Goal: Task Accomplishment & Management: Manage account settings

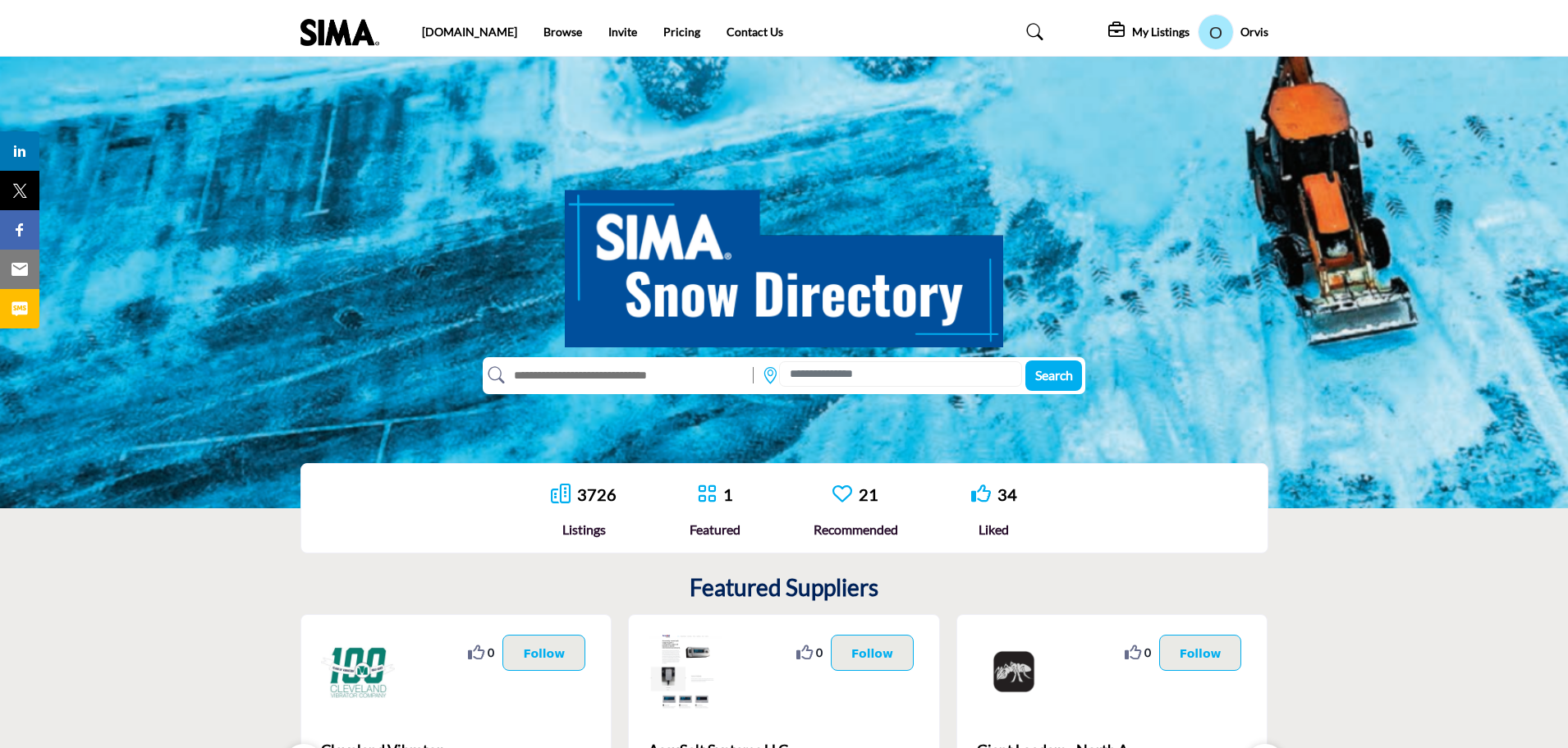
click at [633, 374] on input "text" at bounding box center [624, 375] width 240 height 27
type input "**********"
click at [1026, 360] on button "Search" at bounding box center [1054, 375] width 56 height 31
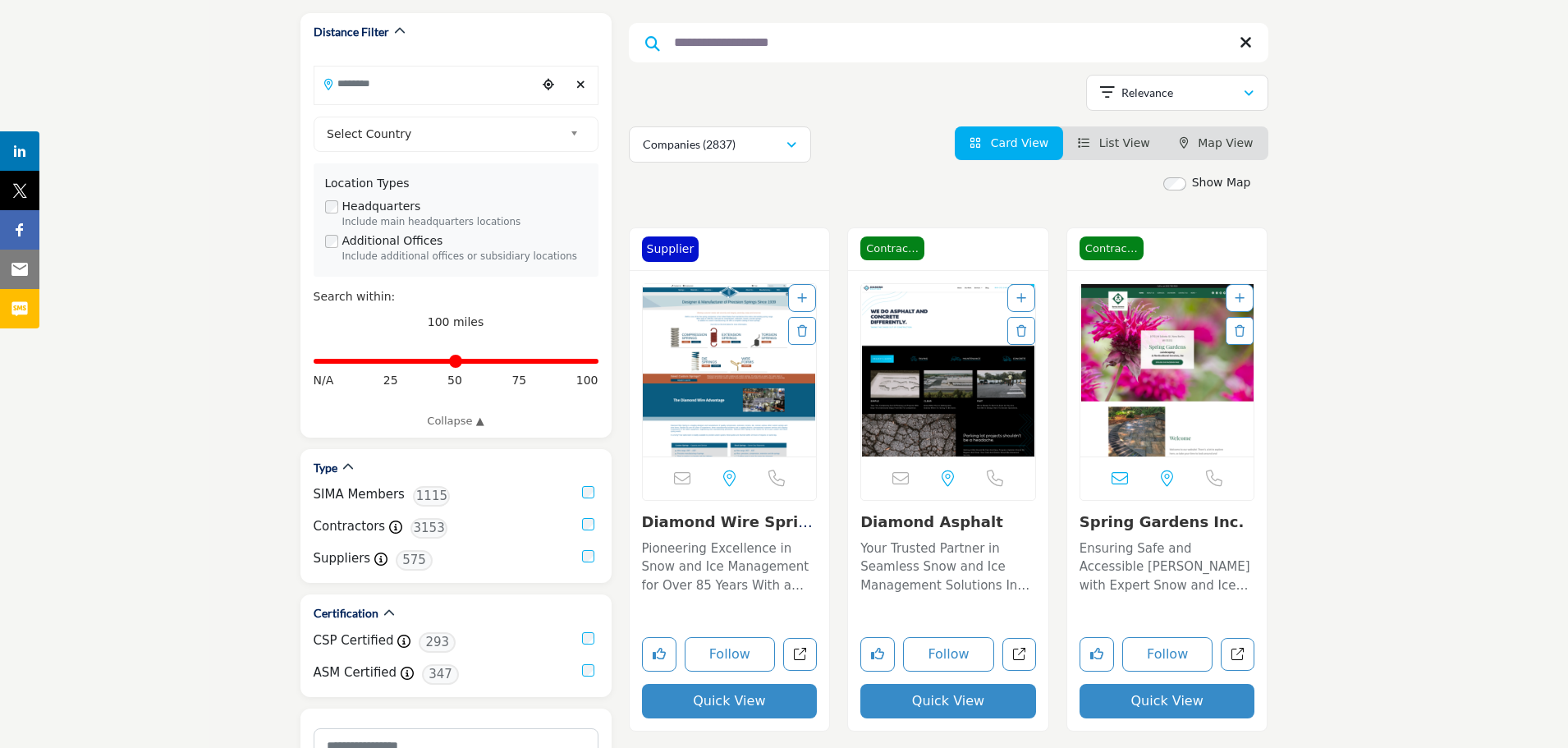
scroll to position [246, 0]
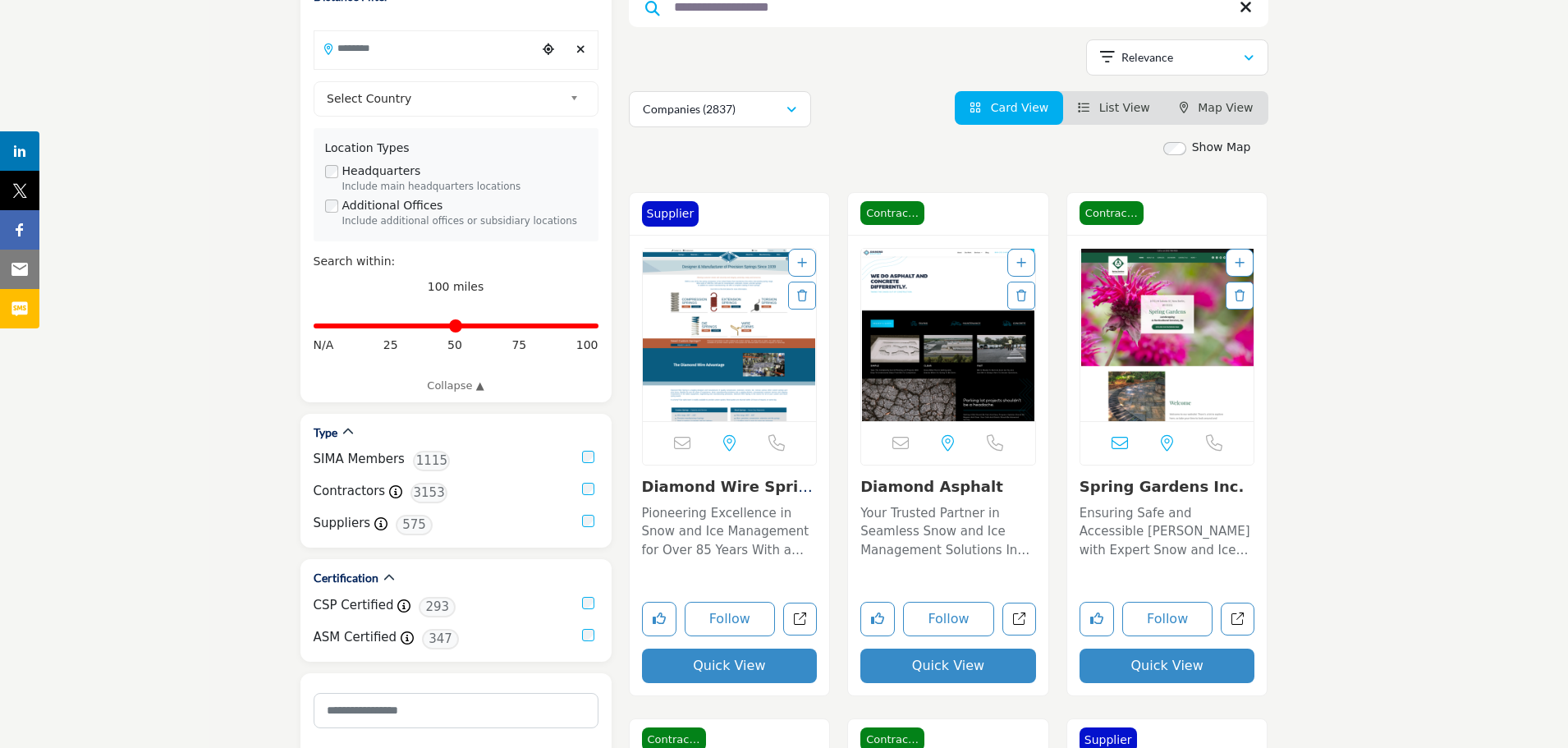
click at [718, 341] on img "Open Listing in new tab" at bounding box center [730, 334] width 174 height 172
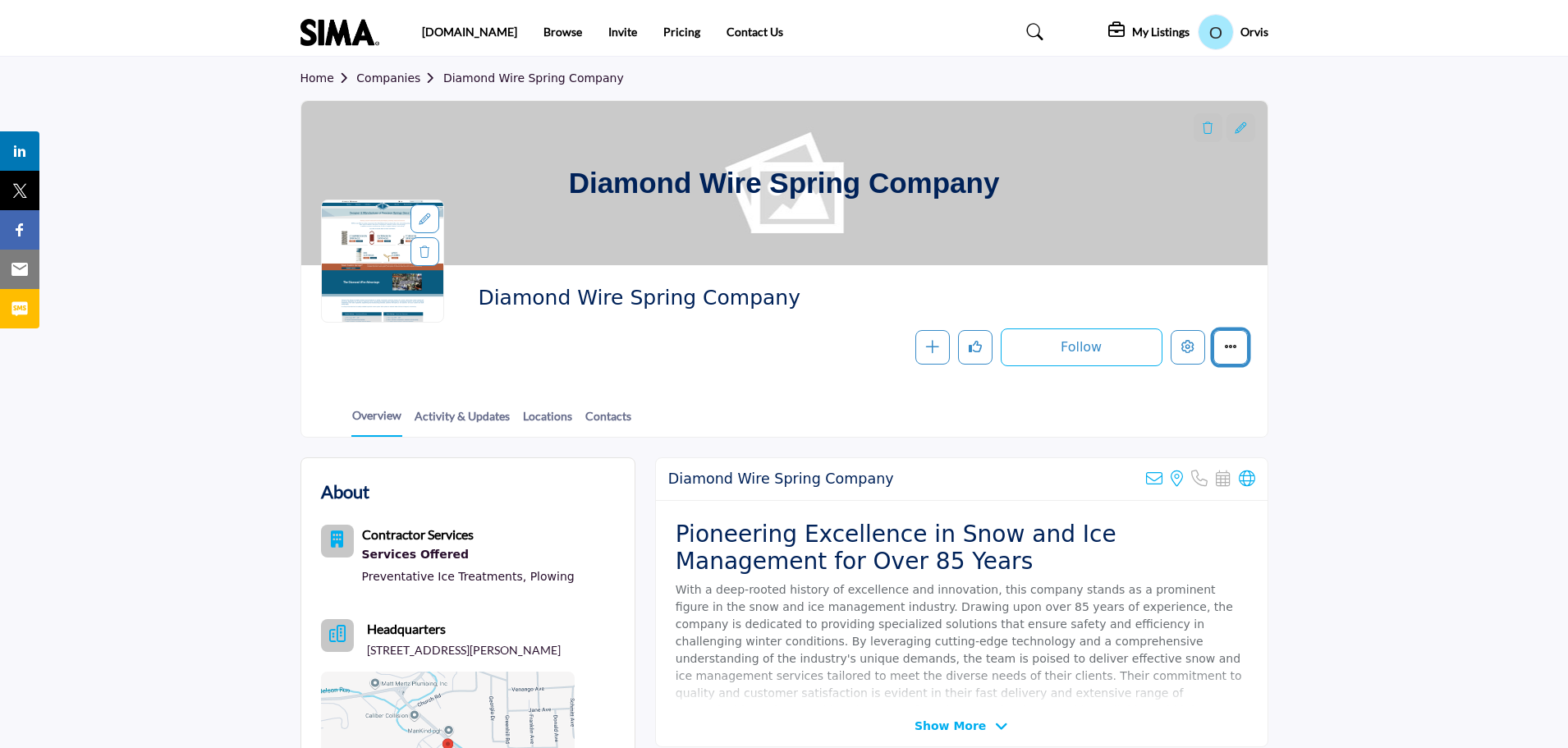
click at [1224, 351] on icon "More details" at bounding box center [1230, 346] width 13 height 13
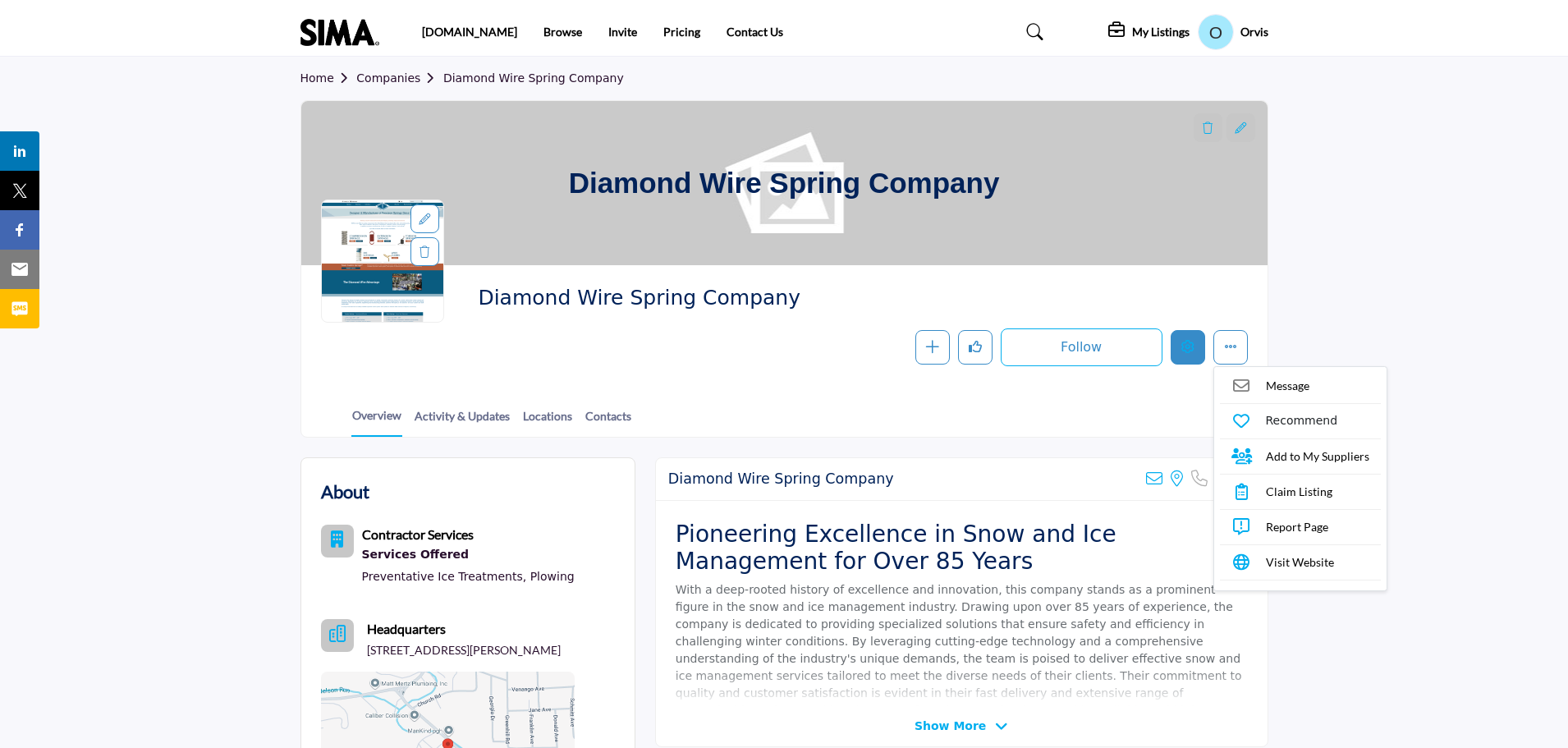
click at [1190, 358] on button "Edit company" at bounding box center [1188, 347] width 35 height 35
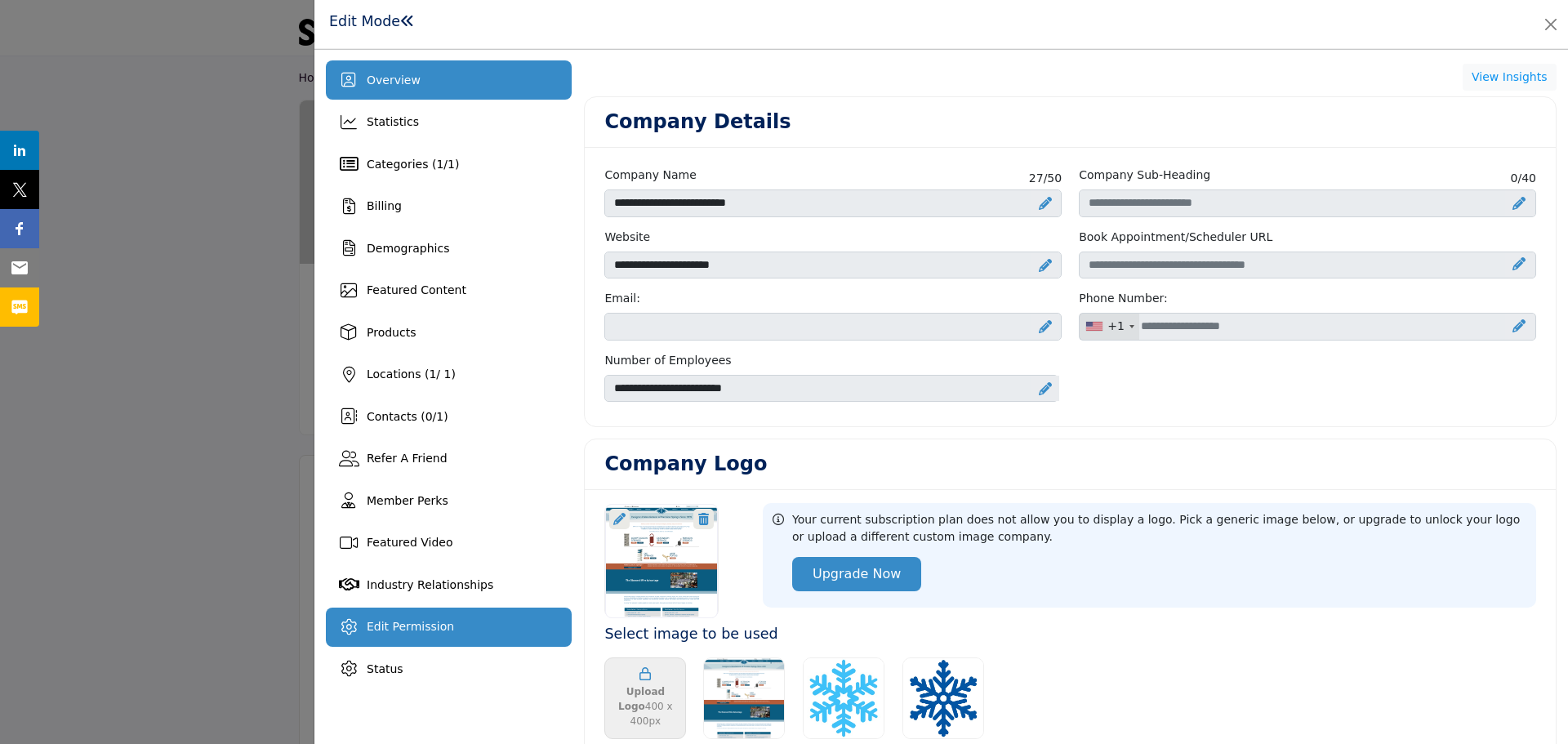
click at [439, 625] on span "Edit Permission" at bounding box center [410, 626] width 88 height 13
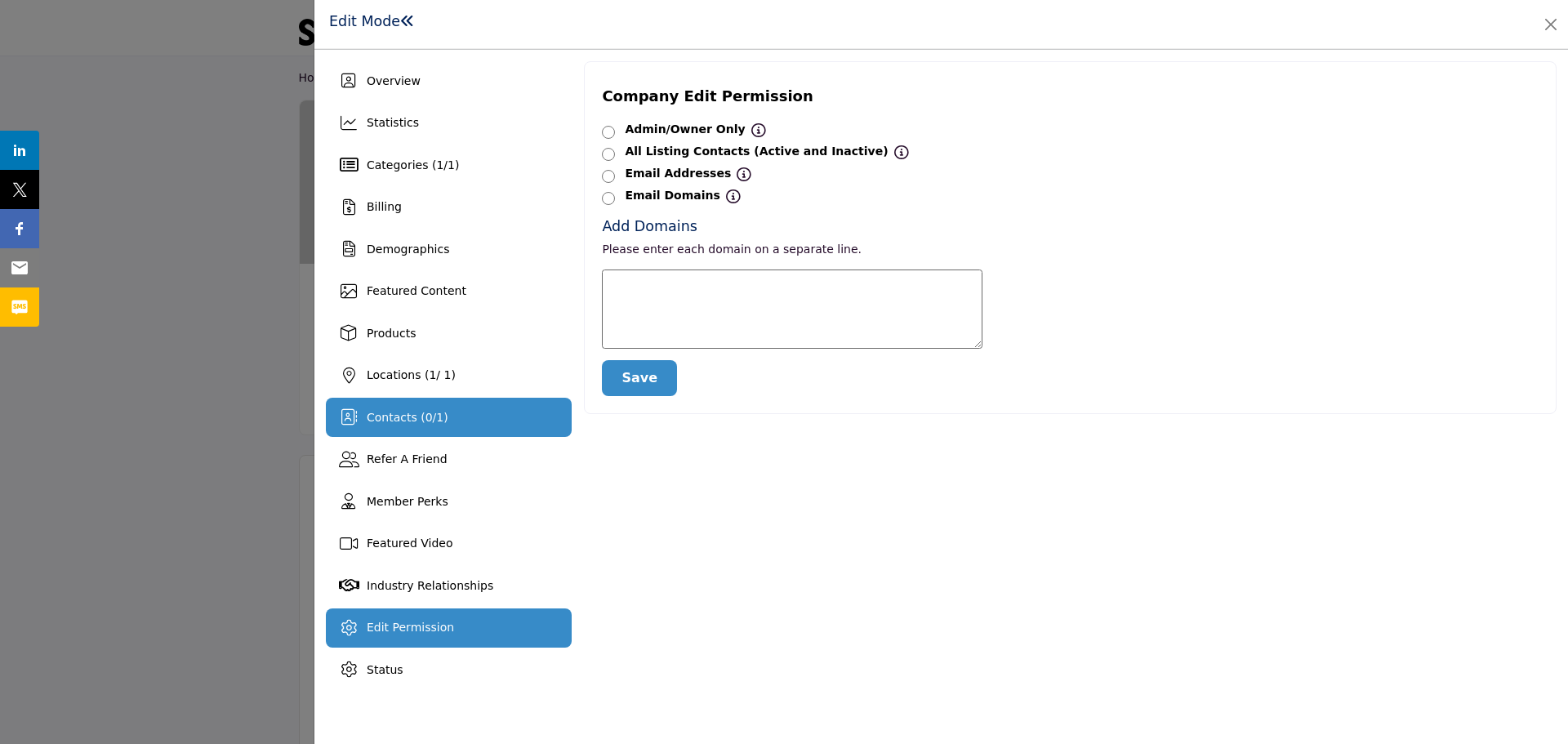
click at [358, 407] on div "Contacts ( 0 / 1 )" at bounding box center [449, 417] width 246 height 39
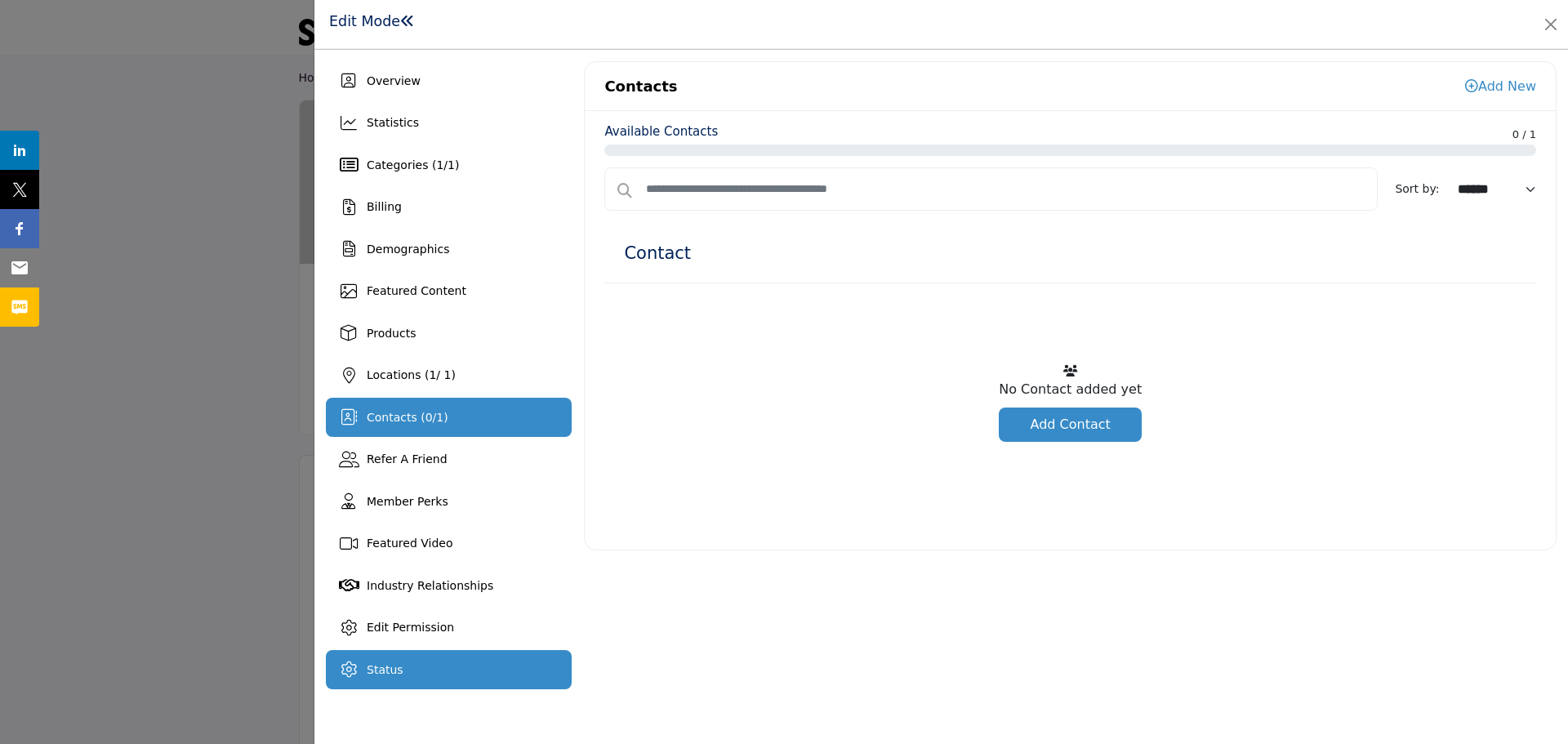
click at [391, 664] on span "Status" at bounding box center [385, 669] width 36 height 13
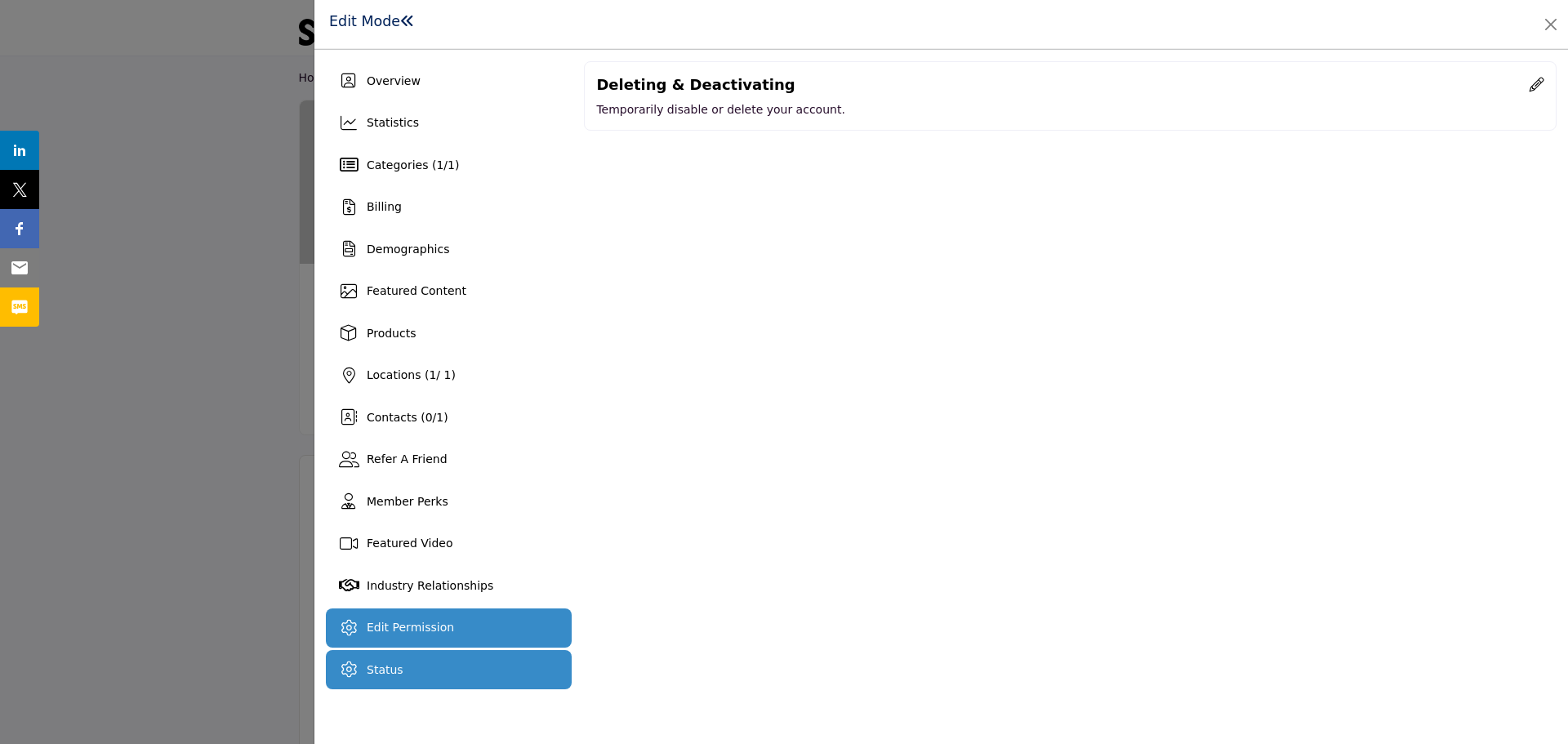
click at [397, 647] on div "Edit Permission" at bounding box center [449, 628] width 246 height 39
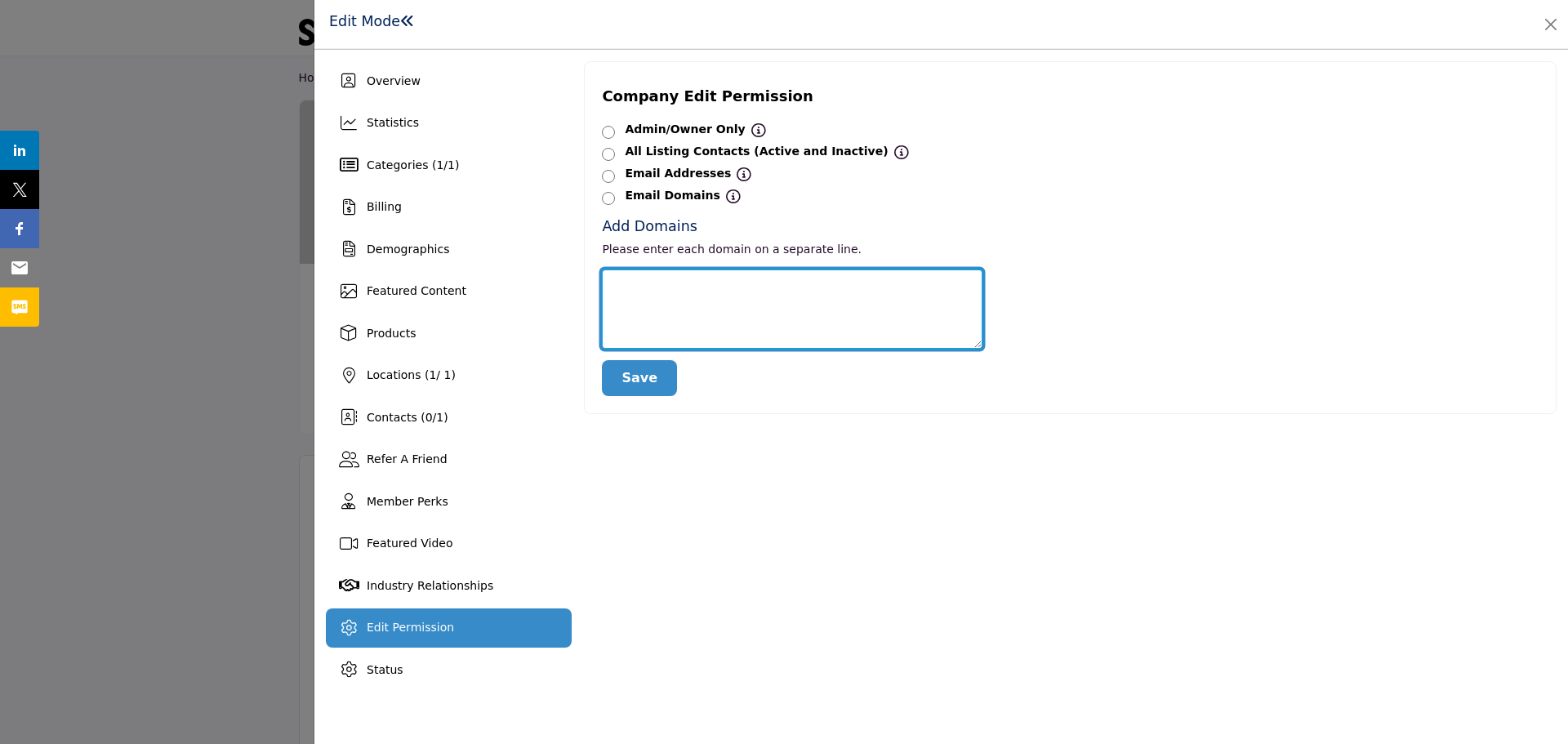
click at [789, 315] on textarea at bounding box center [792, 309] width 381 height 80
paste textarea "**********"
type textarea "**********"
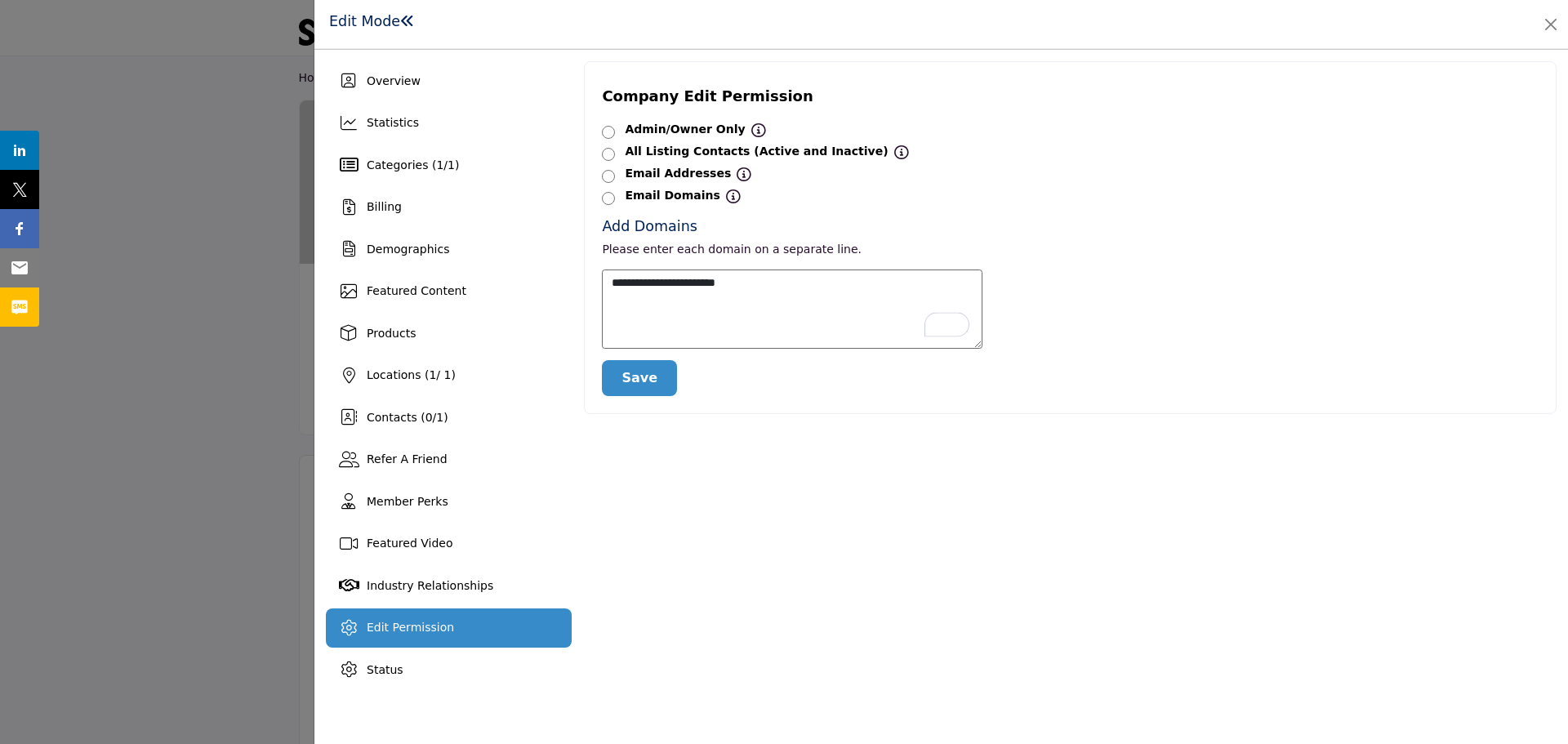
click at [645, 383] on button "Save" at bounding box center [639, 378] width 75 height 36
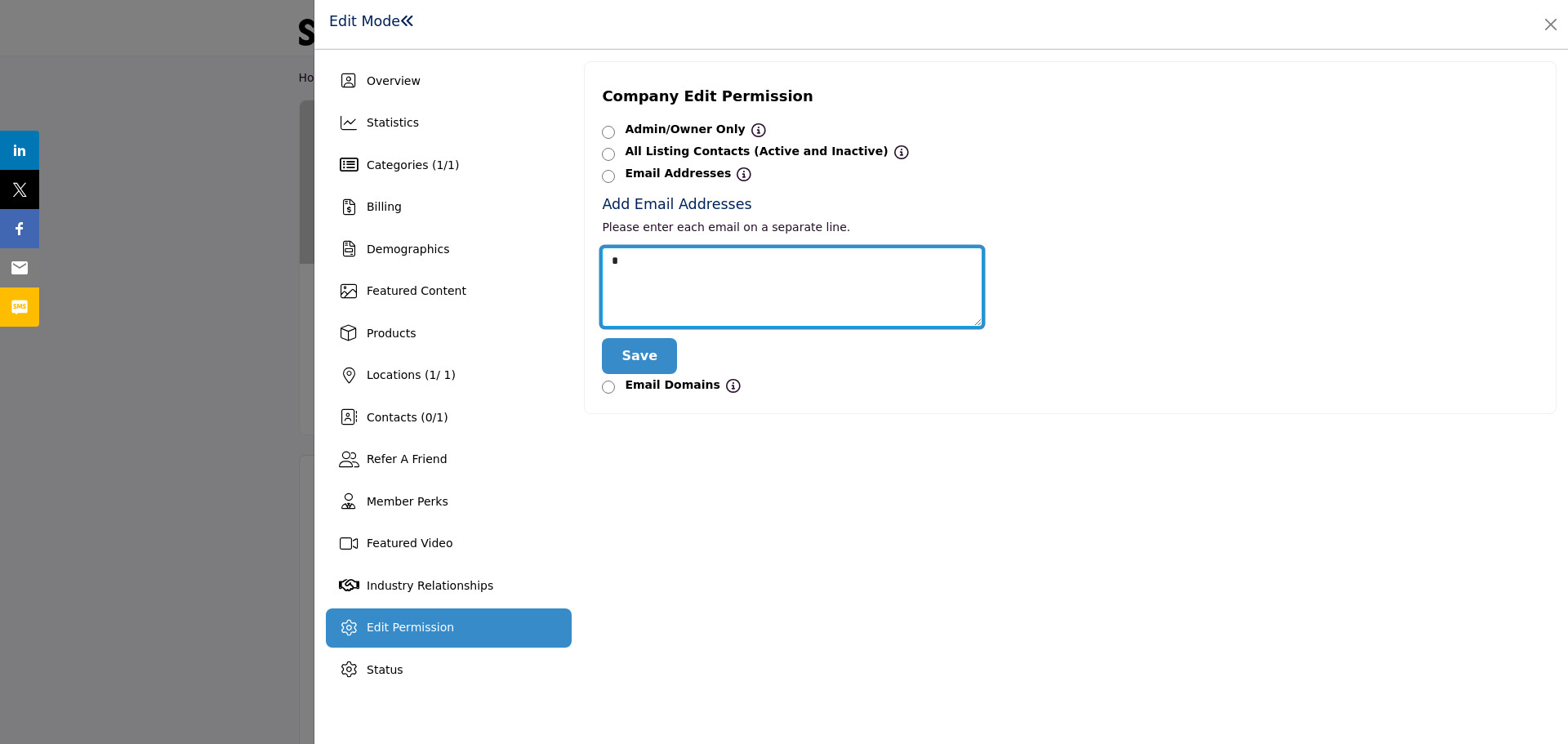
click at [657, 277] on textarea at bounding box center [792, 286] width 381 height 80
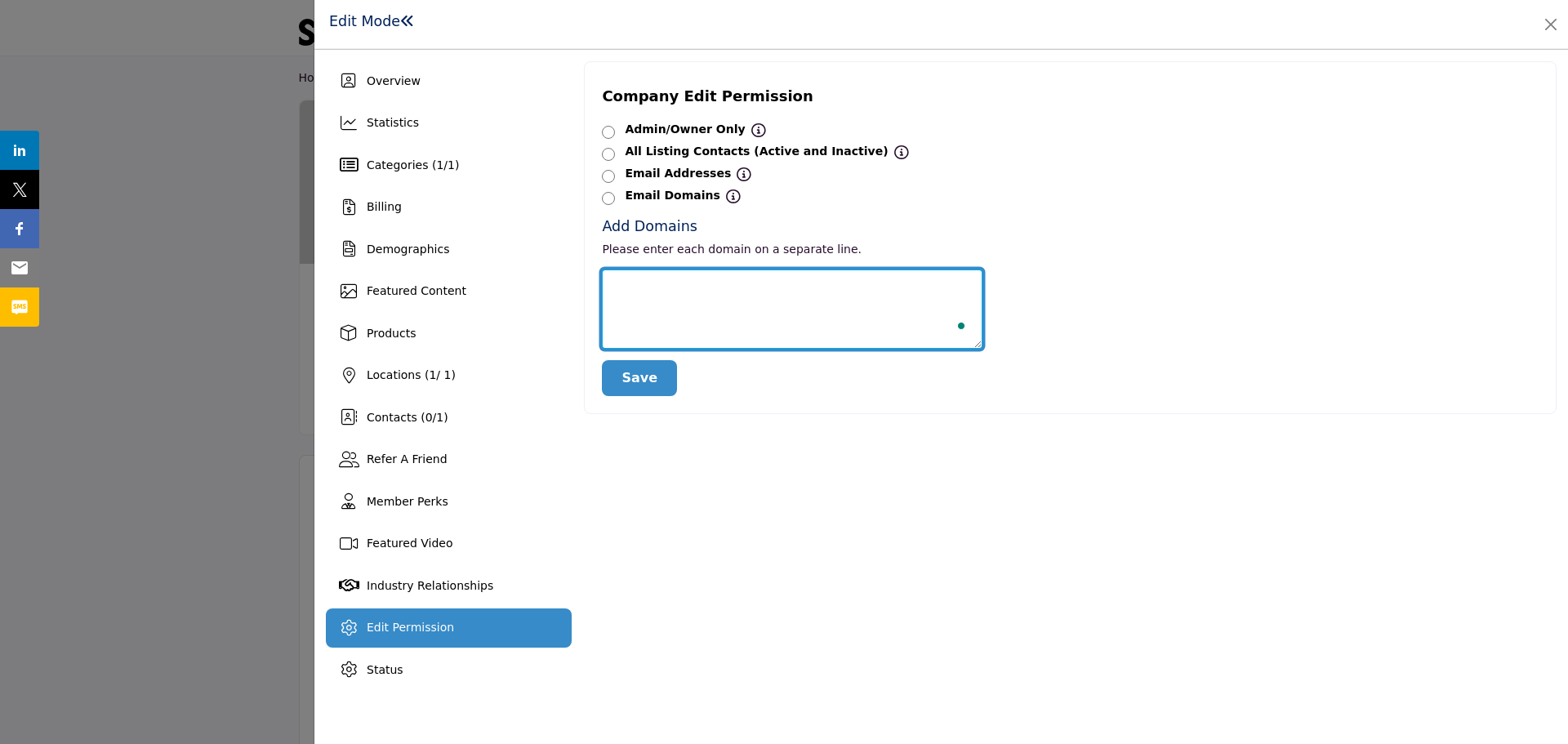
click at [688, 304] on textarea "To enrich screen reader interactions, please activate Accessibility in Grammarl…" at bounding box center [792, 309] width 381 height 80
paste textarea "**********"
drag, startPoint x: 650, startPoint y: 285, endPoint x: 598, endPoint y: 285, distance: 52.0
click at [598, 285] on div "**********" at bounding box center [792, 333] width 397 height 127
click at [641, 279] on textarea "**********" at bounding box center [792, 309] width 381 height 80
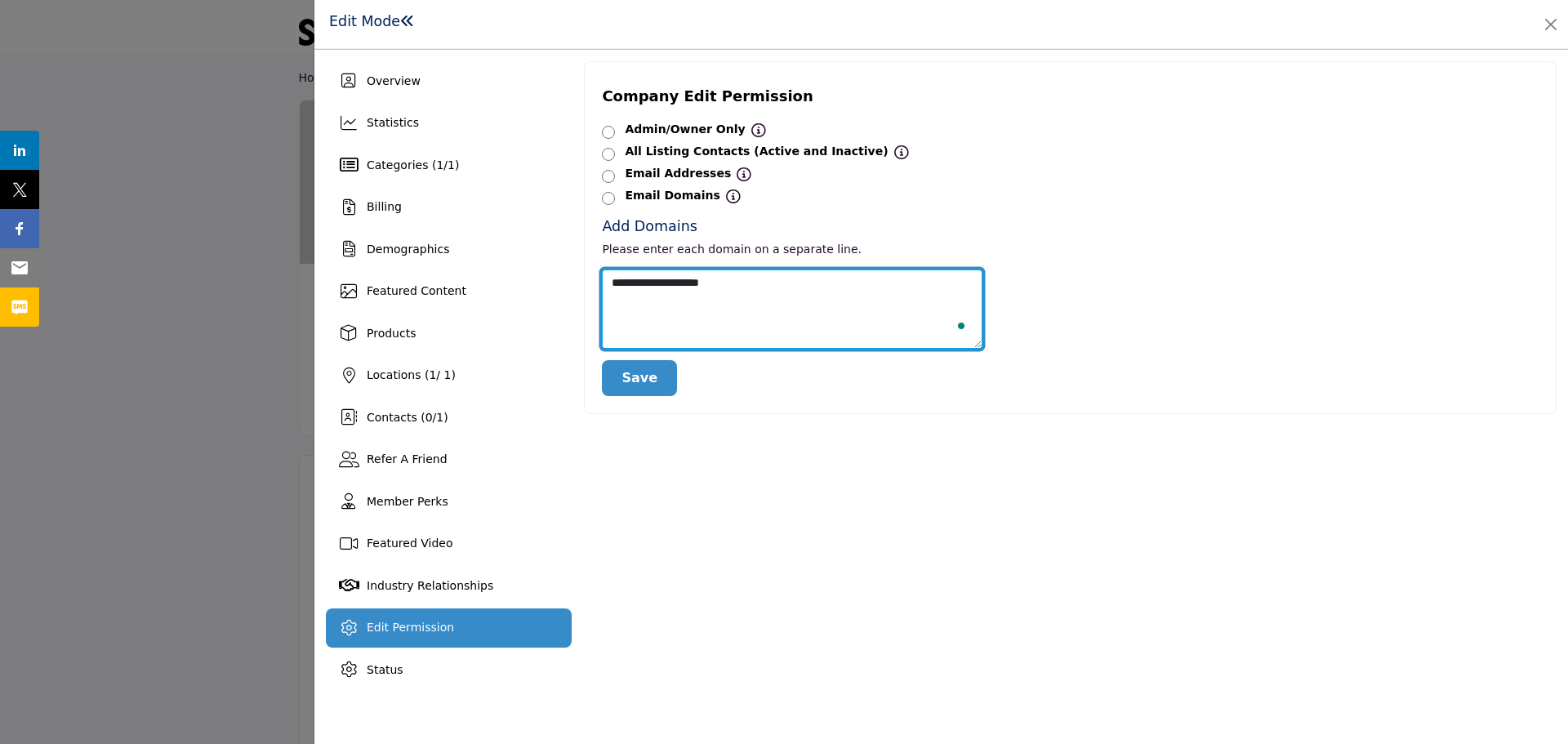
type textarea "**********"
click at [635, 368] on button "Save" at bounding box center [639, 378] width 75 height 36
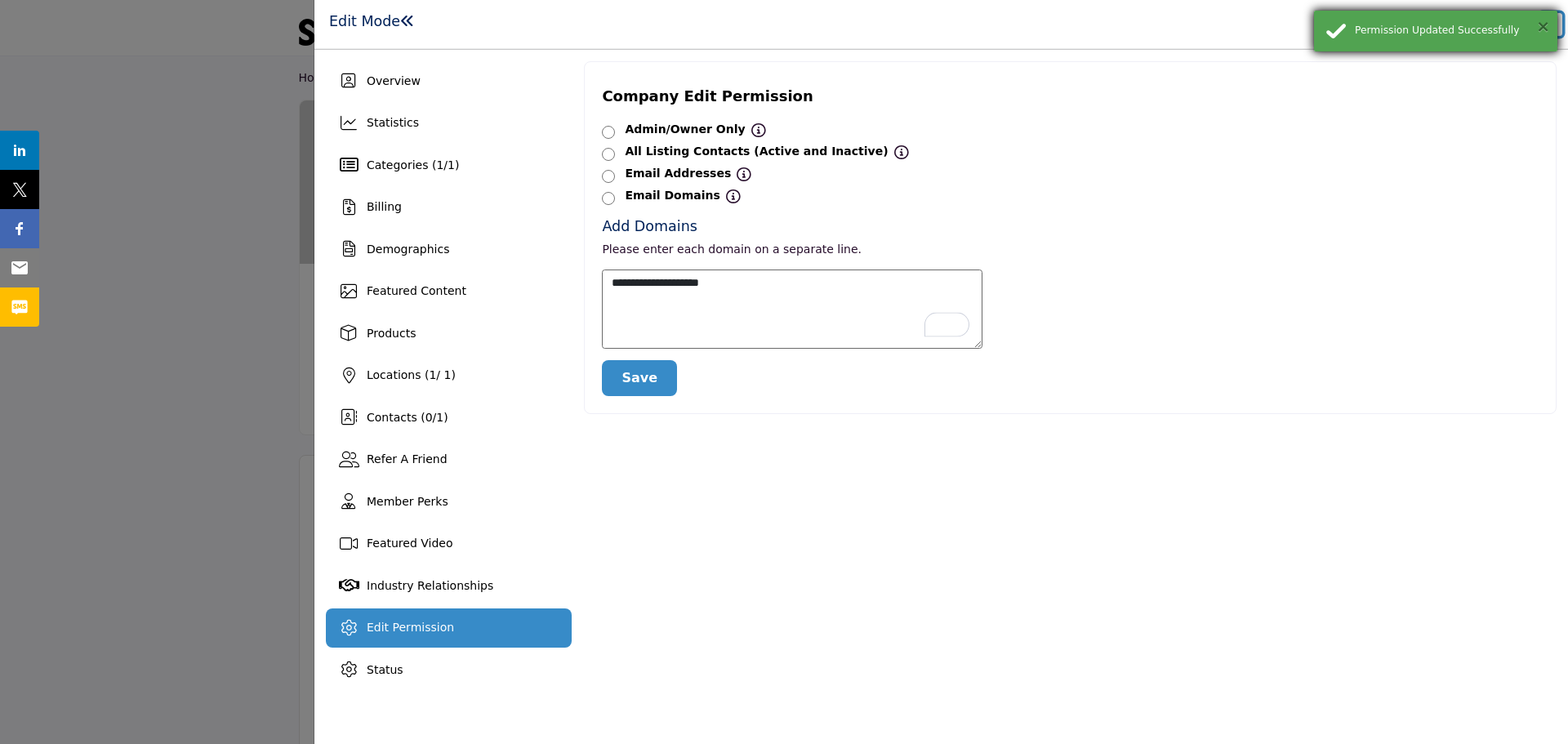
click at [1541, 27] on button "×" at bounding box center [1542, 26] width 14 height 17
click at [1541, 27] on button "Close" at bounding box center [1549, 24] width 23 height 23
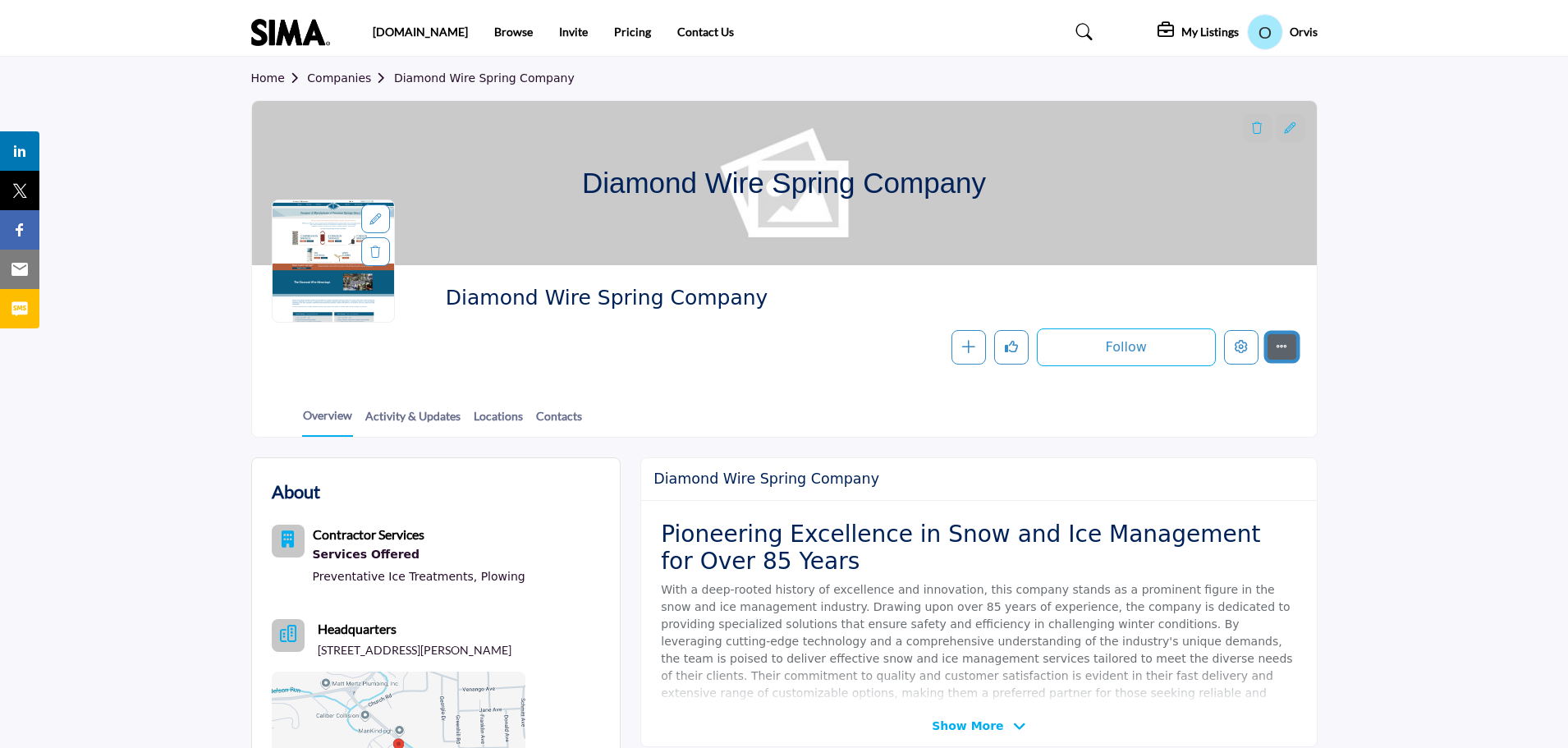
click at [1274, 352] on button "More details" at bounding box center [1282, 347] width 31 height 28
click at [1099, 429] on div "Overview Activity & Updates Locations Contacts" at bounding box center [804, 411] width 1024 height 50
click at [1298, 25] on h5 "Orvis" at bounding box center [1304, 32] width 28 height 17
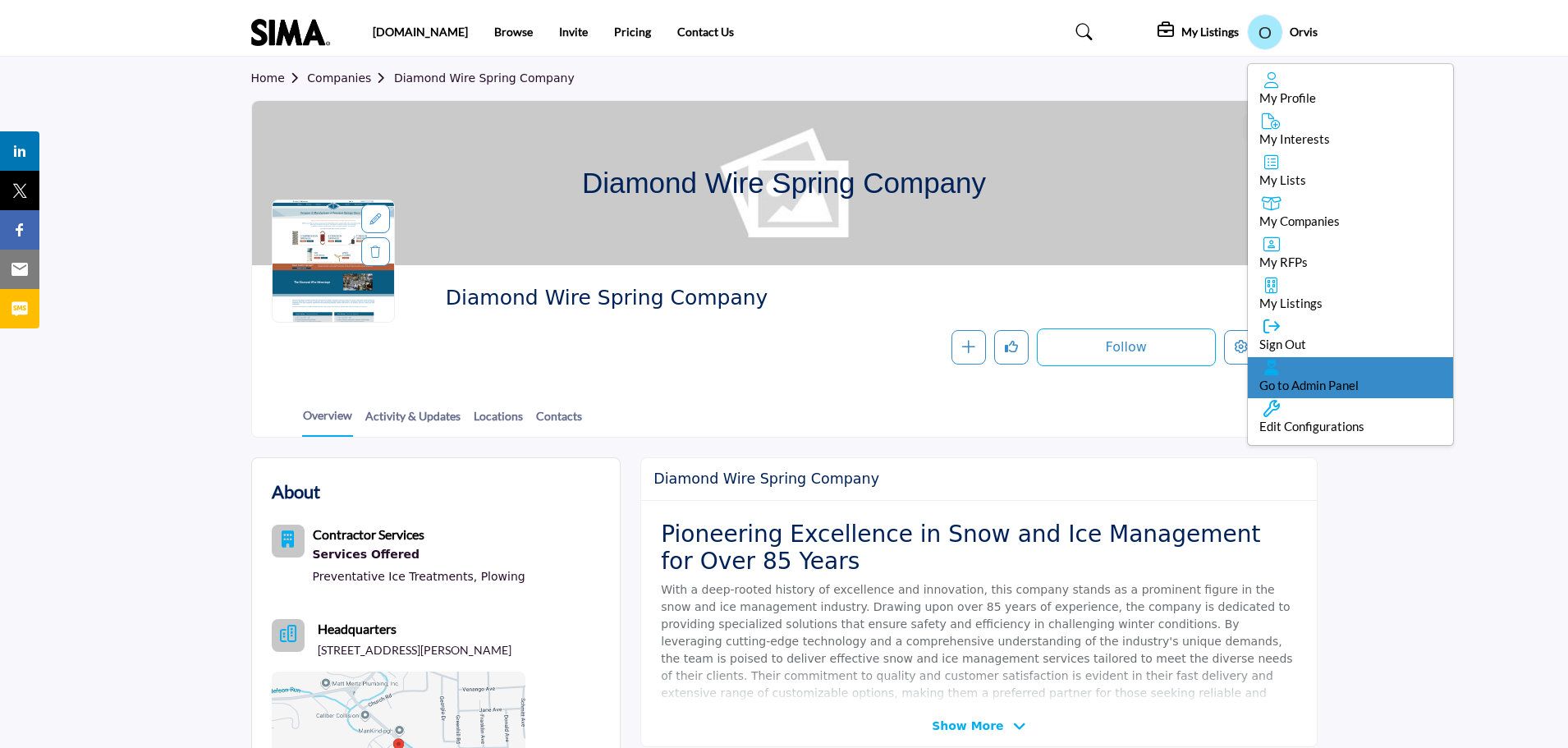
click at [1292, 371] on div "Go to Admin Panel" at bounding box center [1350, 377] width 205 height 41
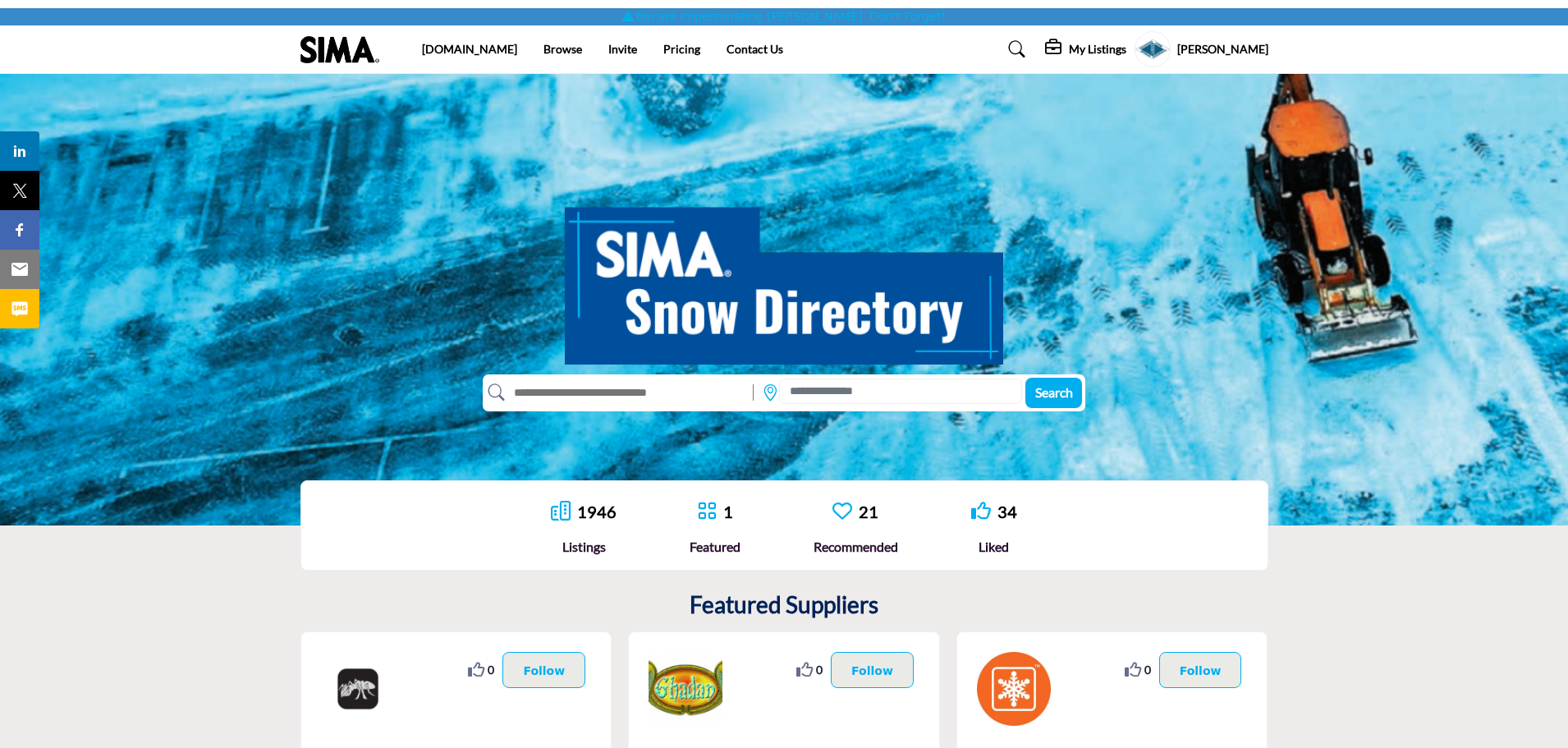
click at [663, 418] on div "Search" at bounding box center [784, 300] width 1568 height 451
click at [1238, 37] on div "Mark Matthews Stop Impersonating Password & Security My Profile My Interests My…" at bounding box center [1201, 49] width 134 height 37
click at [1158, 49] on profile-featured-d5f3430b-81d8-4a35-adf3-0cfd7867fc1f "Show hide supplier dropdown" at bounding box center [1153, 49] width 37 height 37
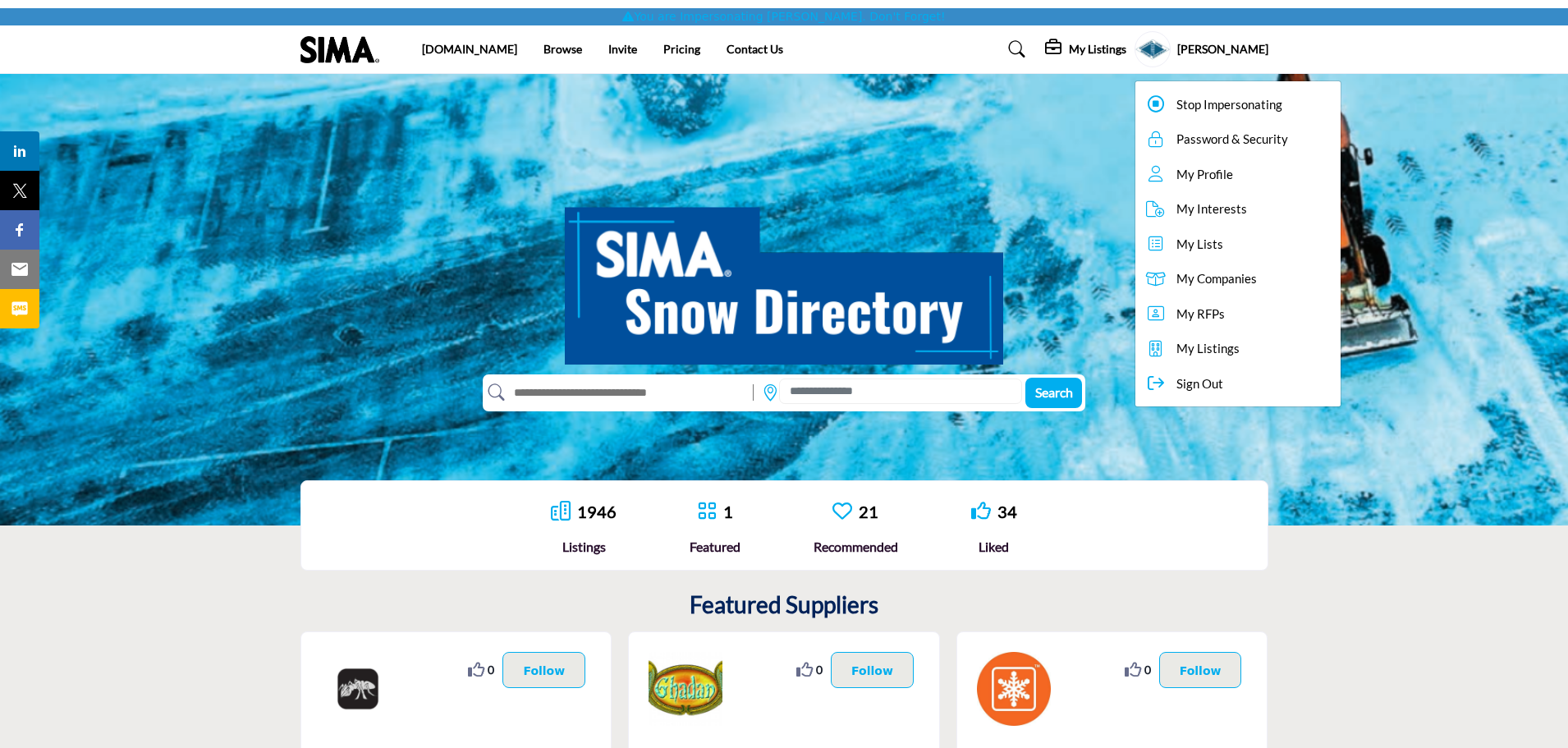
click at [1213, 352] on span "My Listings" at bounding box center [1208, 348] width 63 height 19
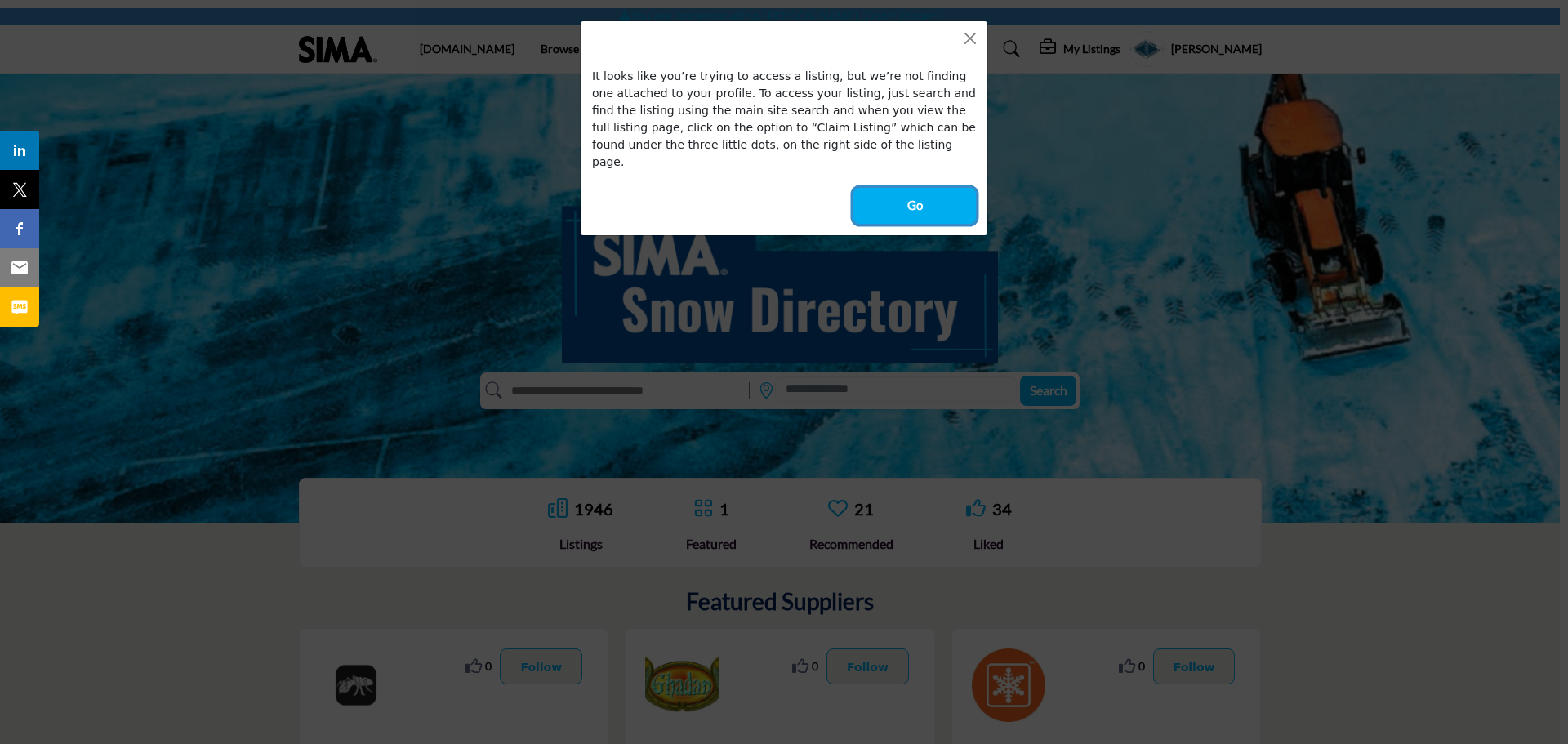
click at [920, 202] on button "Go" at bounding box center [914, 206] width 122 height 36
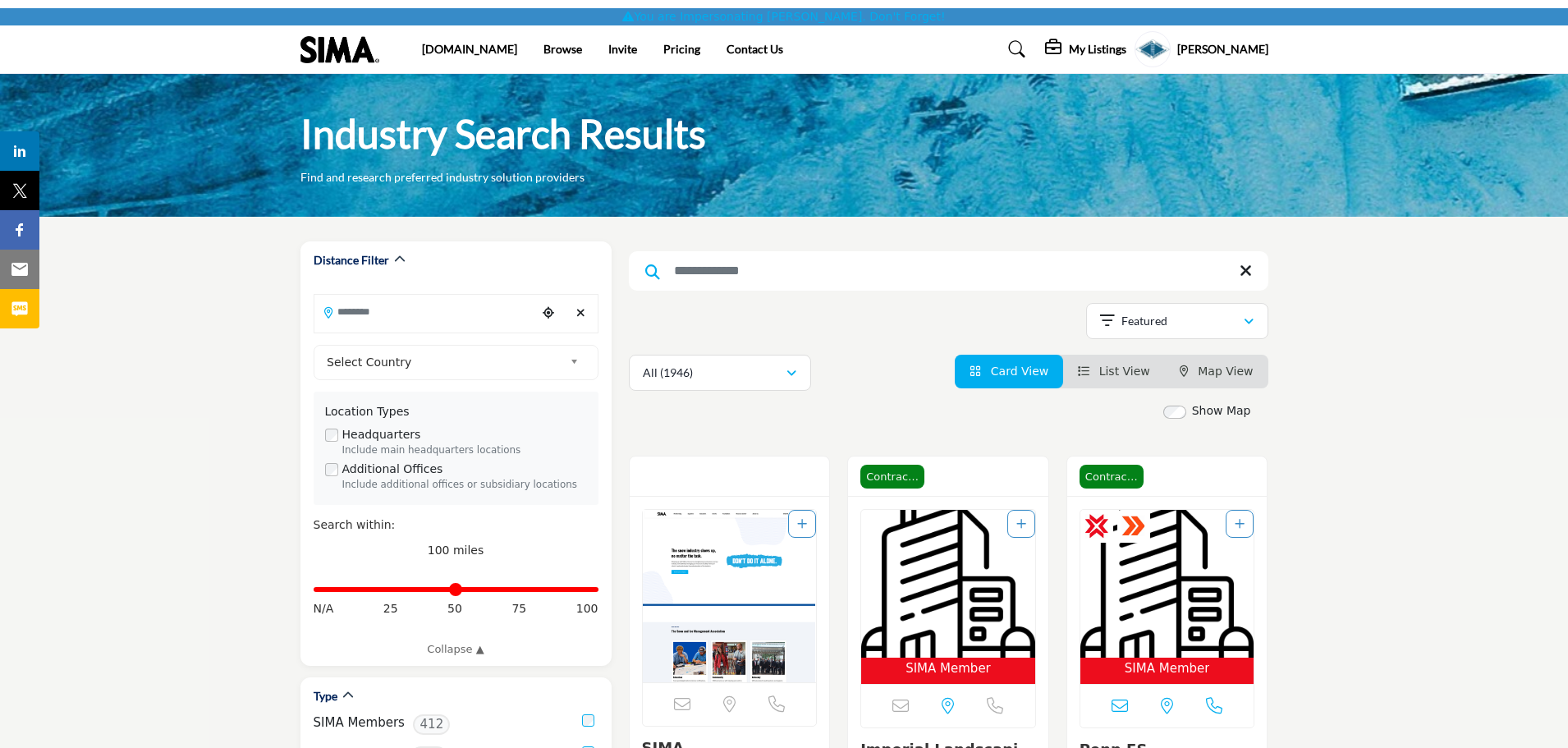
click at [840, 276] on input "Search Keyword" at bounding box center [949, 271] width 640 height 40
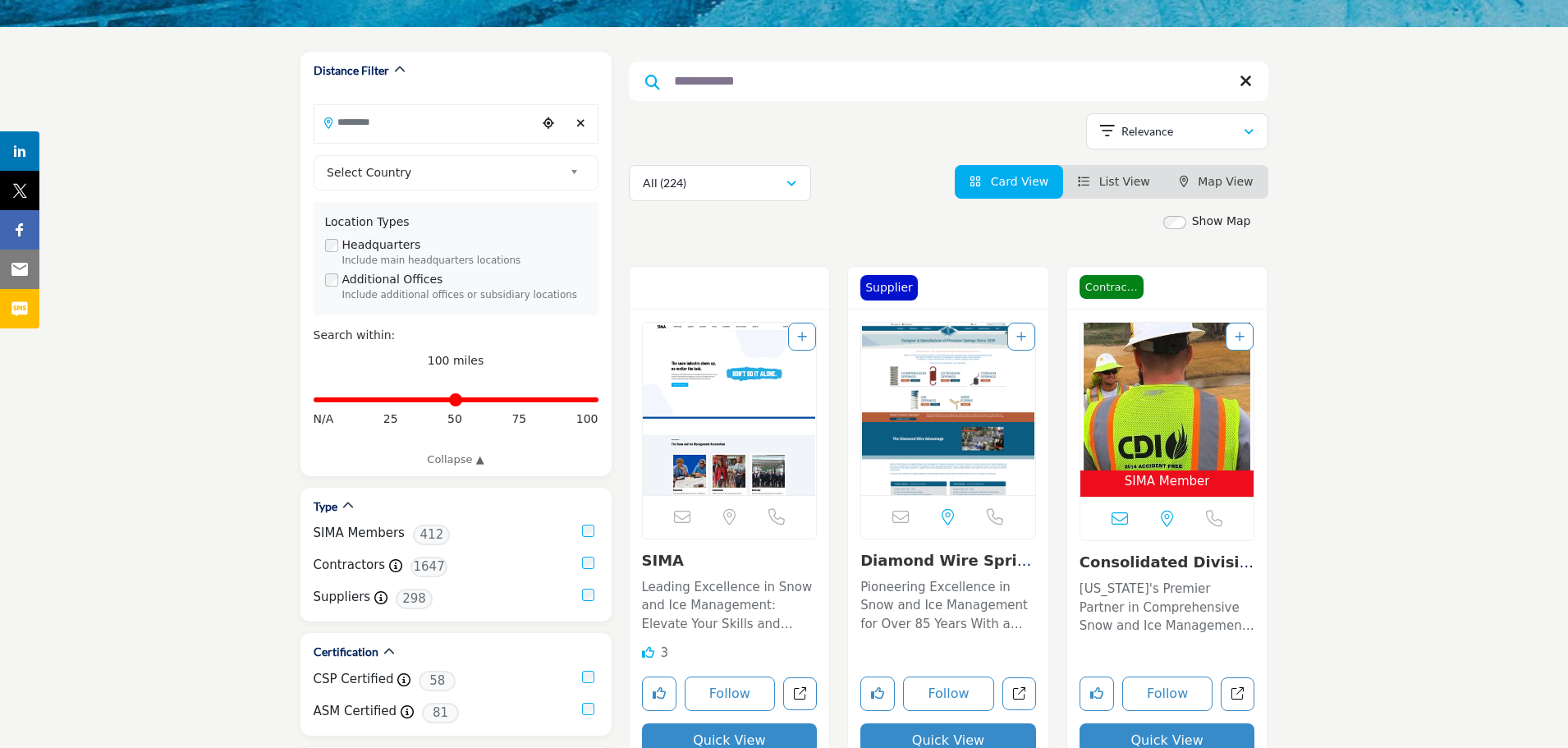
scroll to position [246, 0]
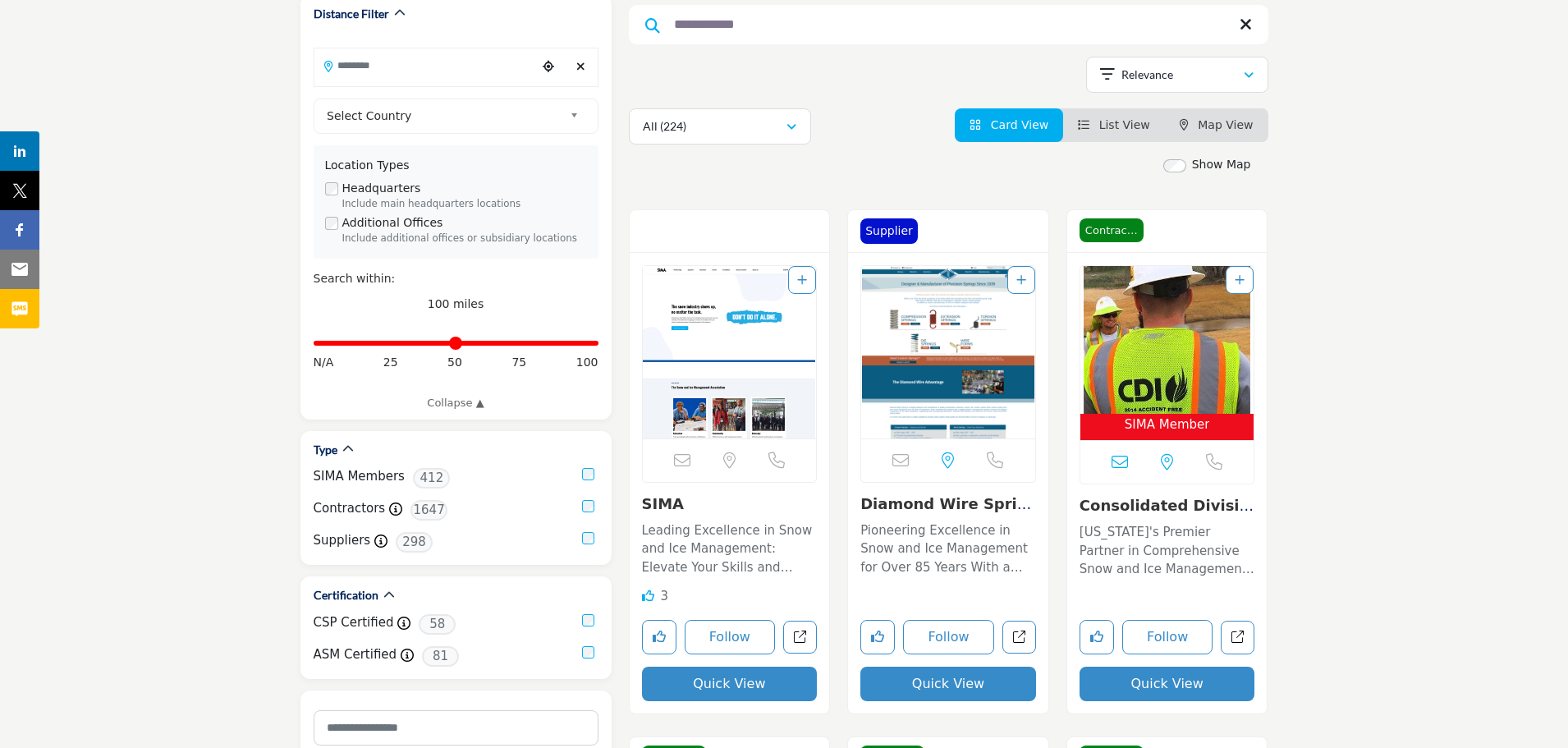
type input "**********"
click at [757, 451] on div "Email is currently unavailable for this contact. Location is currently unavaila…" at bounding box center [730, 460] width 174 height 44
click at [724, 340] on img "Open Listing in new tab" at bounding box center [730, 352] width 174 height 172
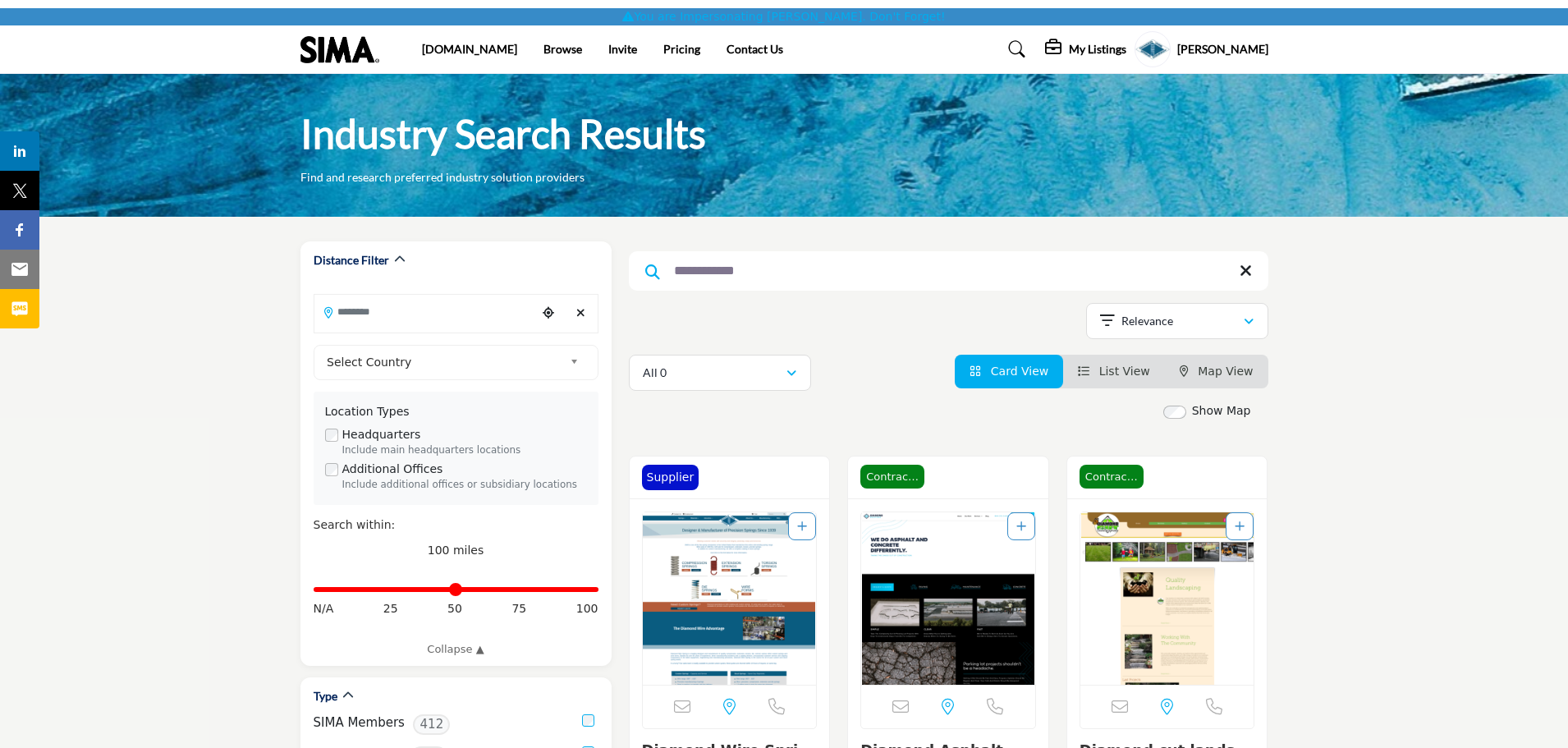
scroll to position [246, 0]
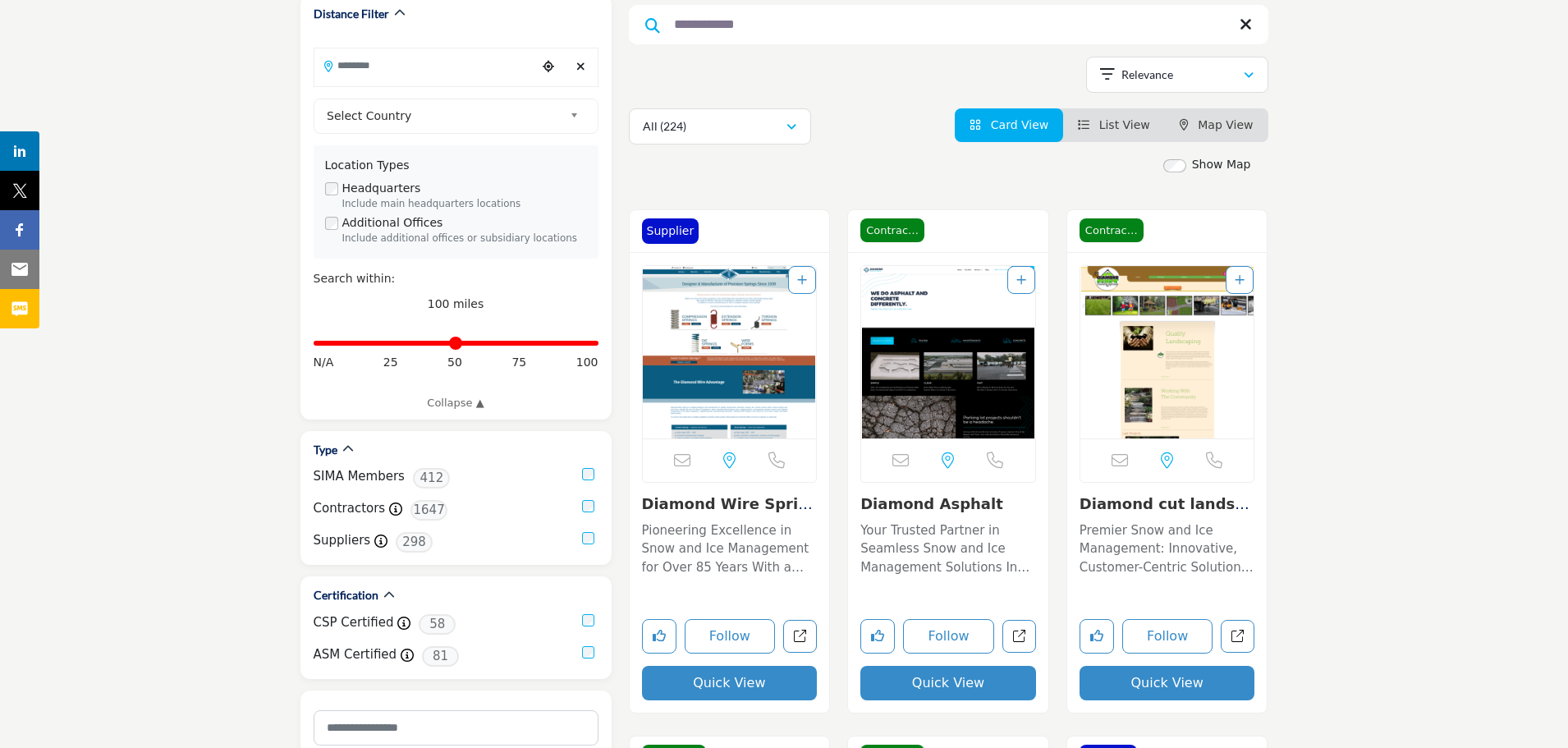
click at [763, 421] on img "Open Listing in new tab" at bounding box center [730, 352] width 174 height 172
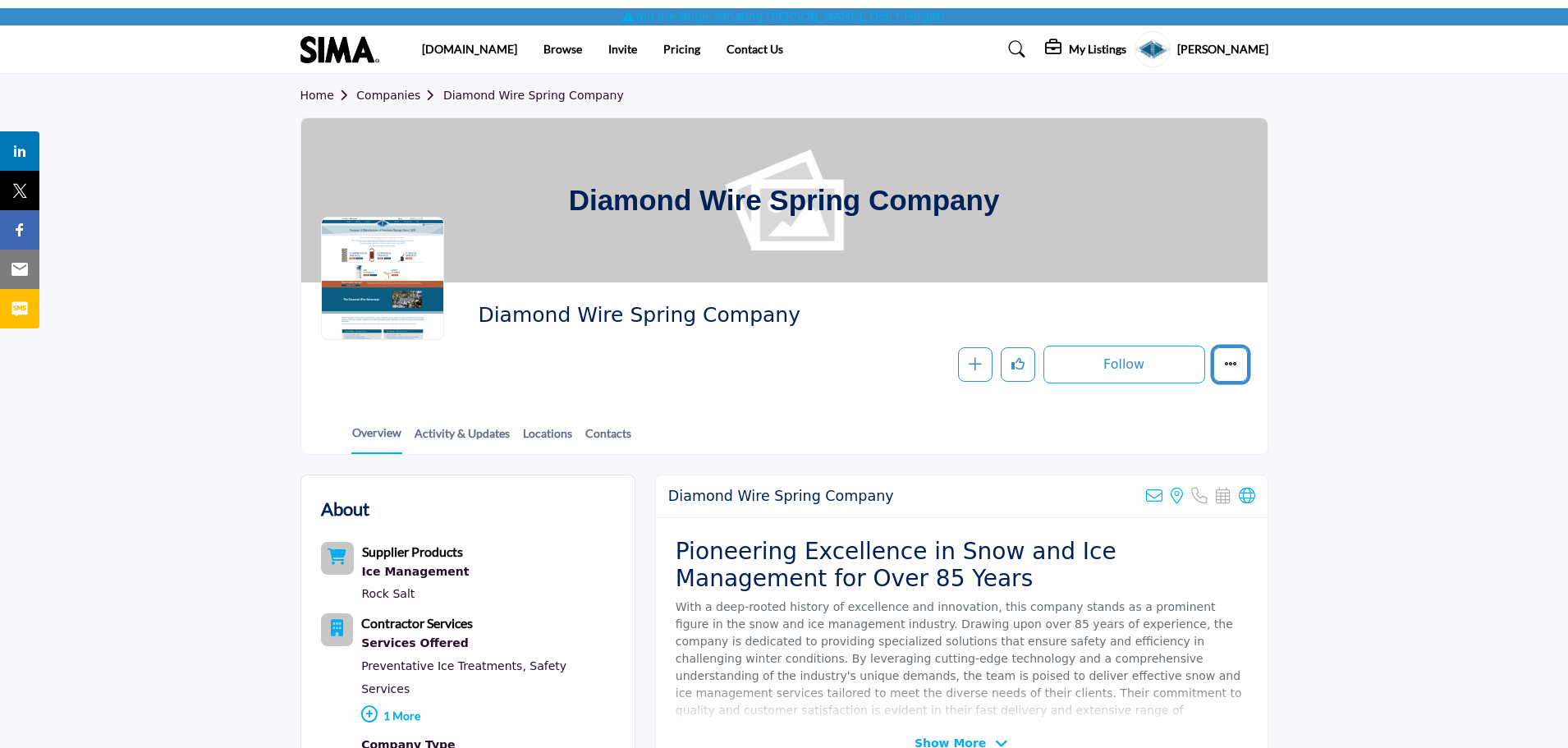
click at [1228, 369] on icon "More details" at bounding box center [1230, 363] width 13 height 13
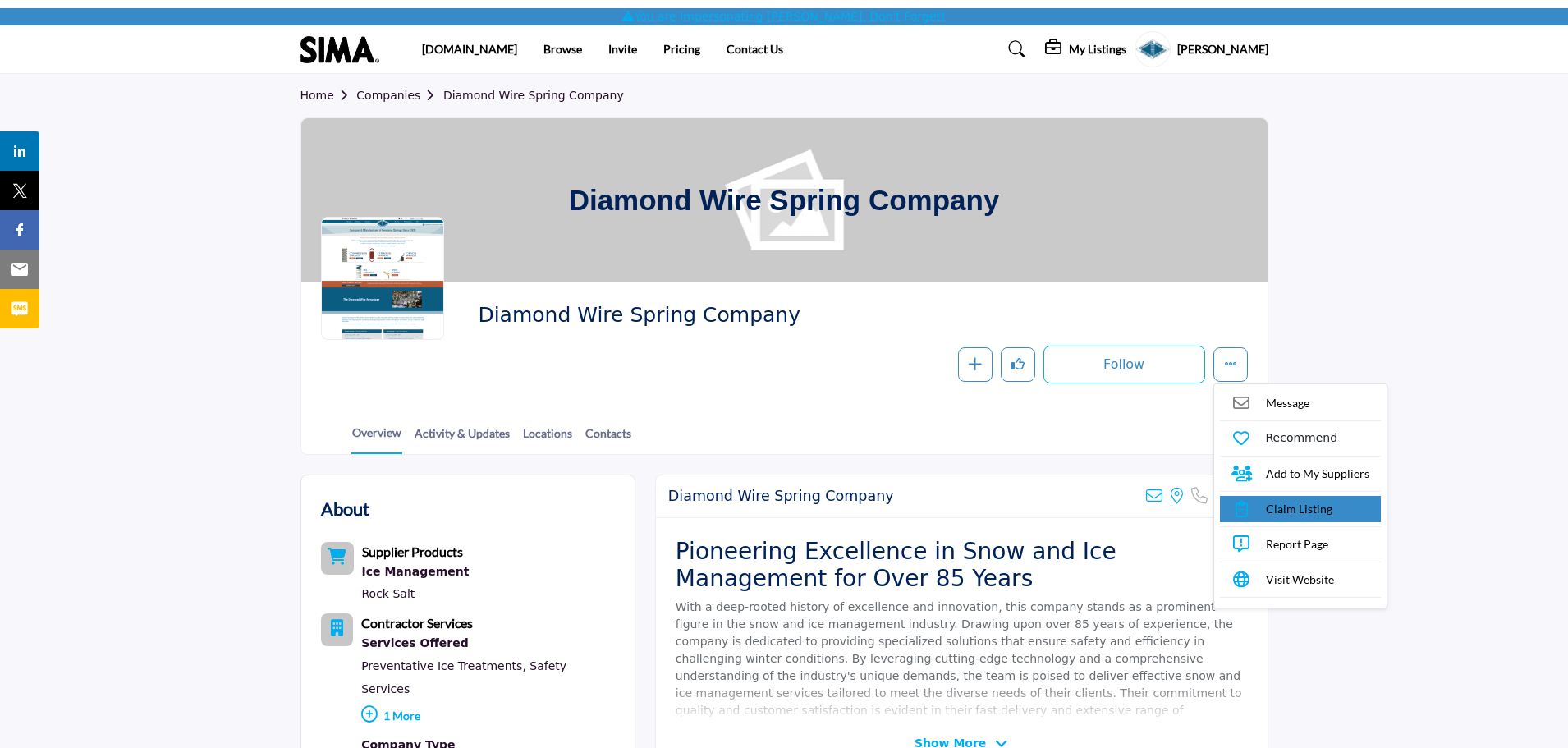
click at [1282, 510] on span "Claim Listing" at bounding box center [1299, 508] width 66 height 17
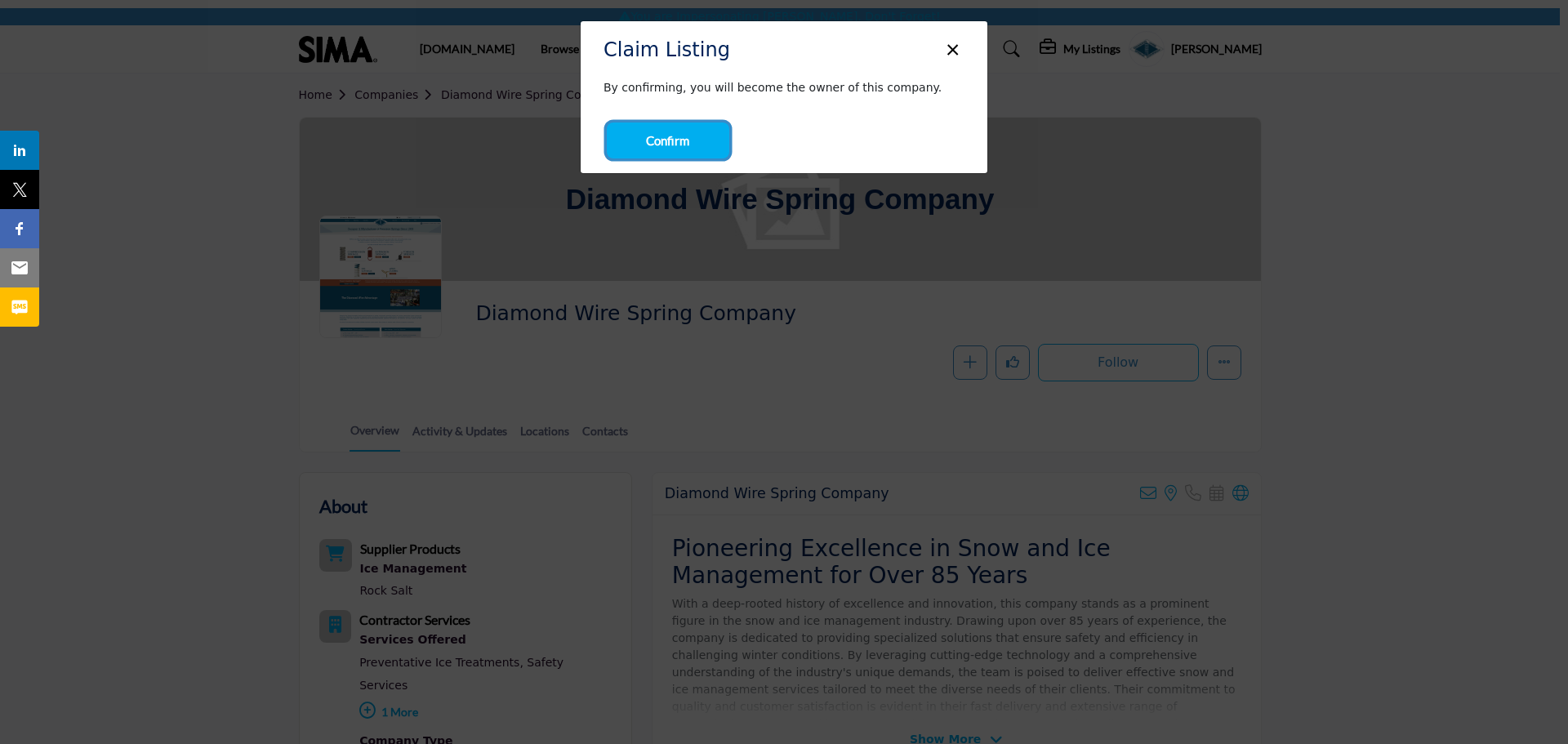
click at [685, 134] on span "Confirm" at bounding box center [668, 141] width 43 height 19
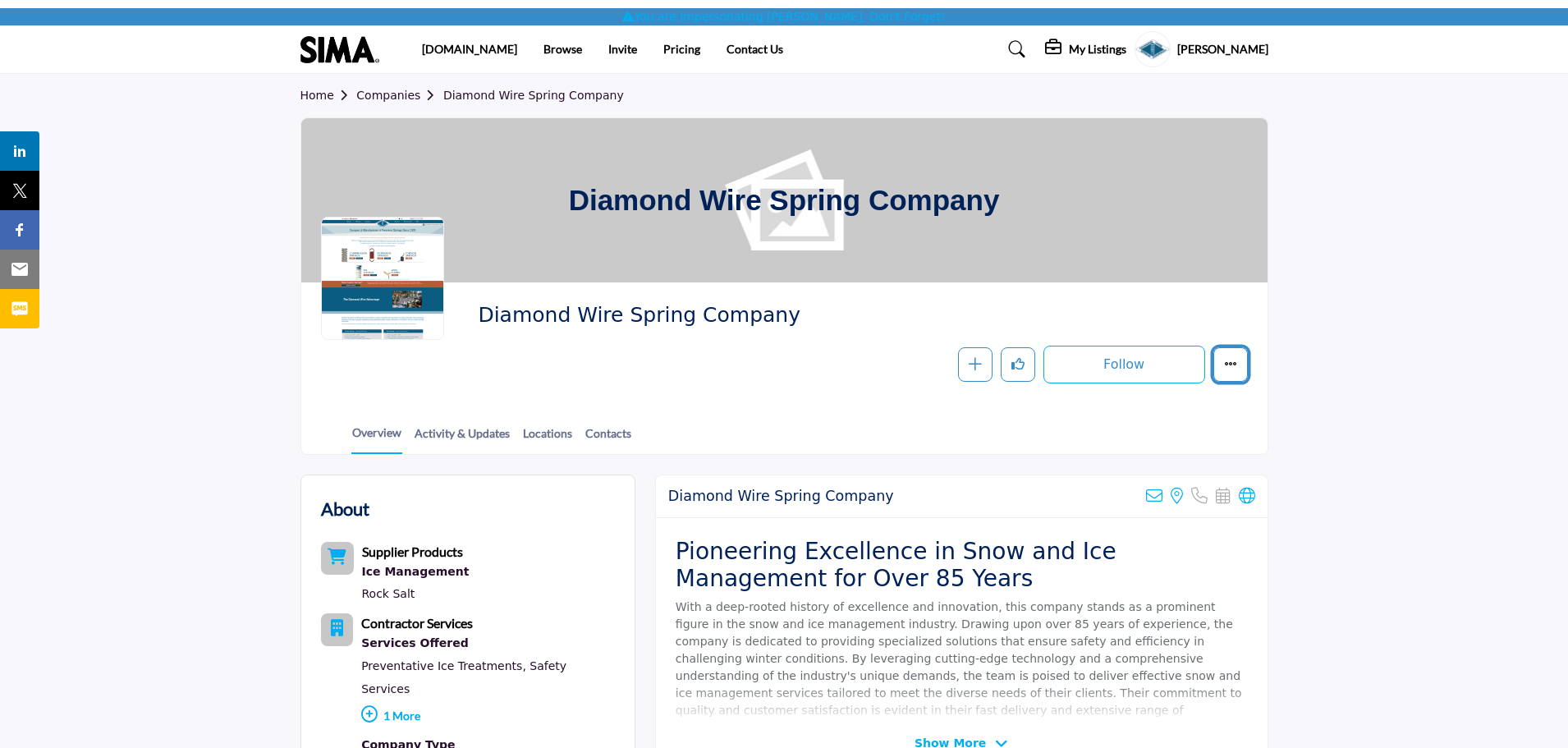
click at [1217, 360] on button "More details" at bounding box center [1231, 364] width 35 height 35
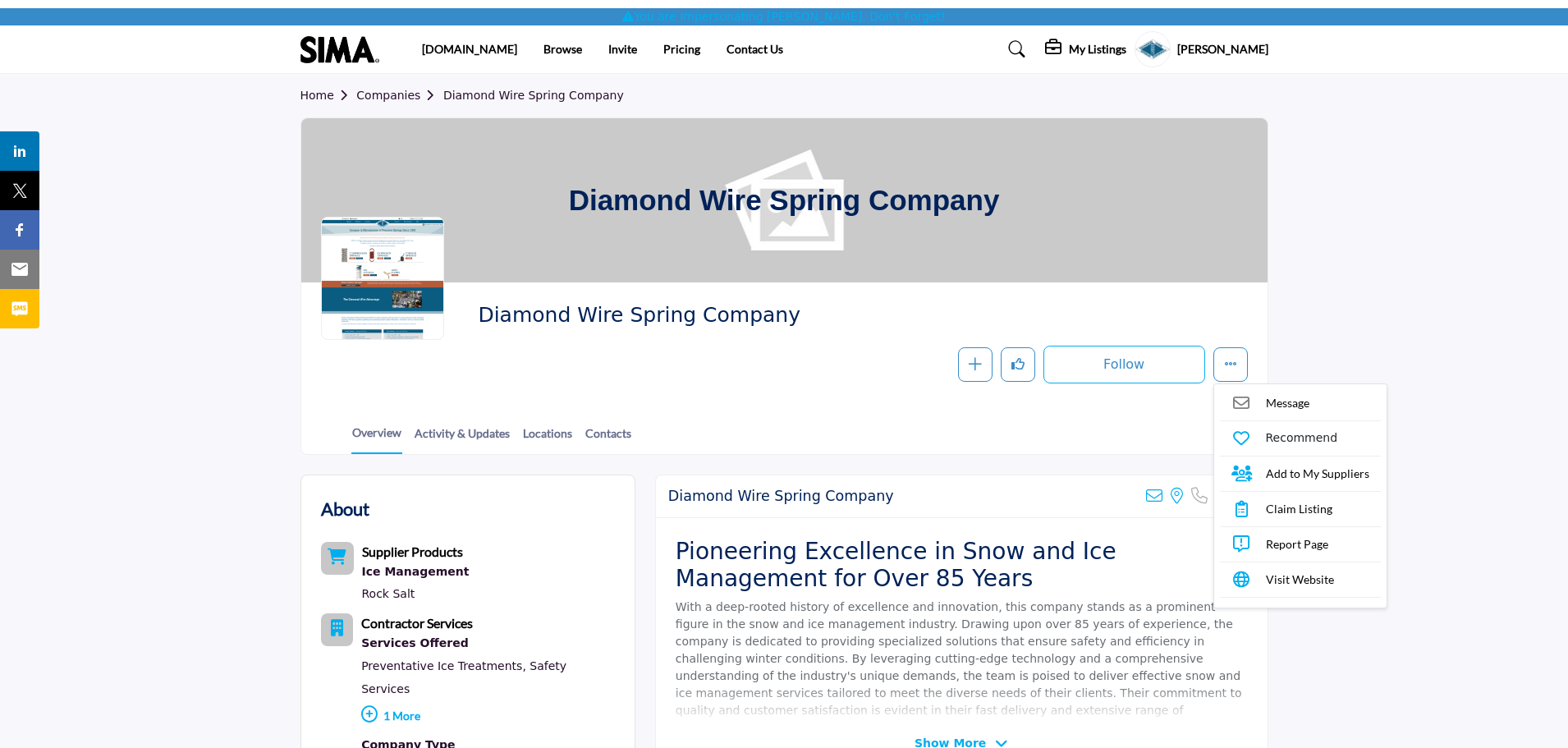
click at [1097, 434] on div "Overview Activity & Updates Locations Contacts" at bounding box center [804, 428] width 925 height 50
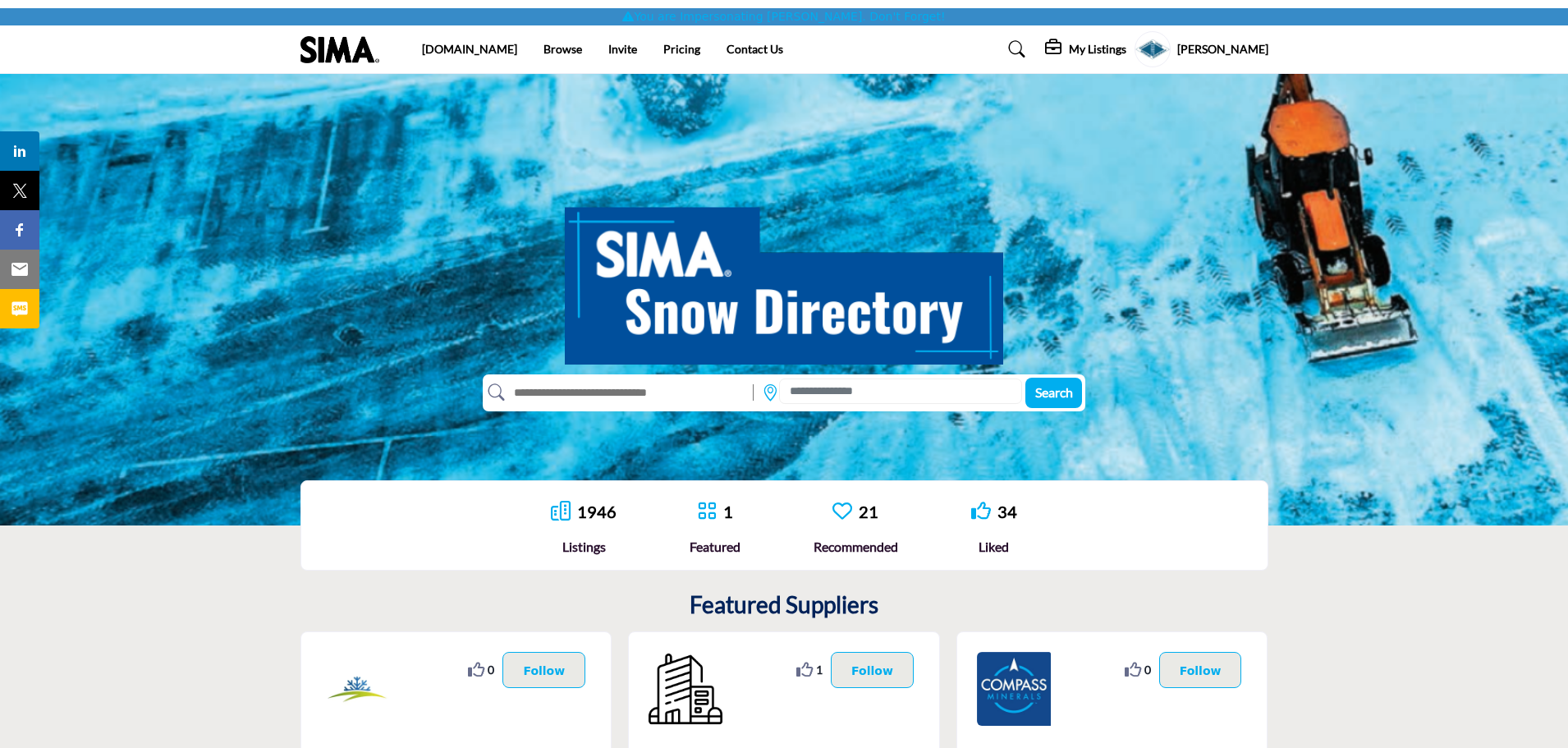
click at [1169, 39] on profile-featured-d5f3430b-81d8-4a35-adf3-0cfd7867fc1f "Show hide supplier dropdown" at bounding box center [1153, 49] width 37 height 37
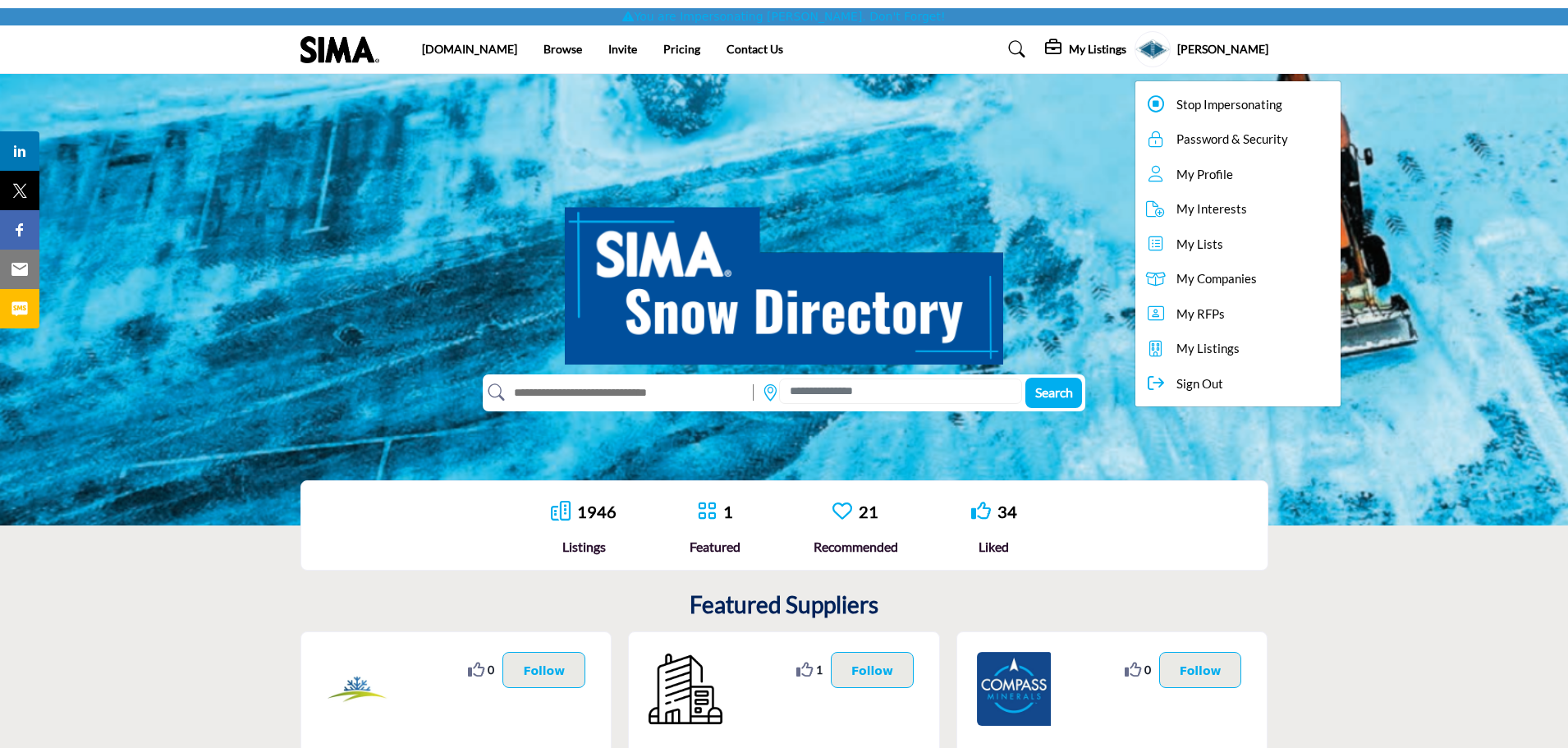
click at [1232, 355] on span "My Listings" at bounding box center [1208, 348] width 63 height 19
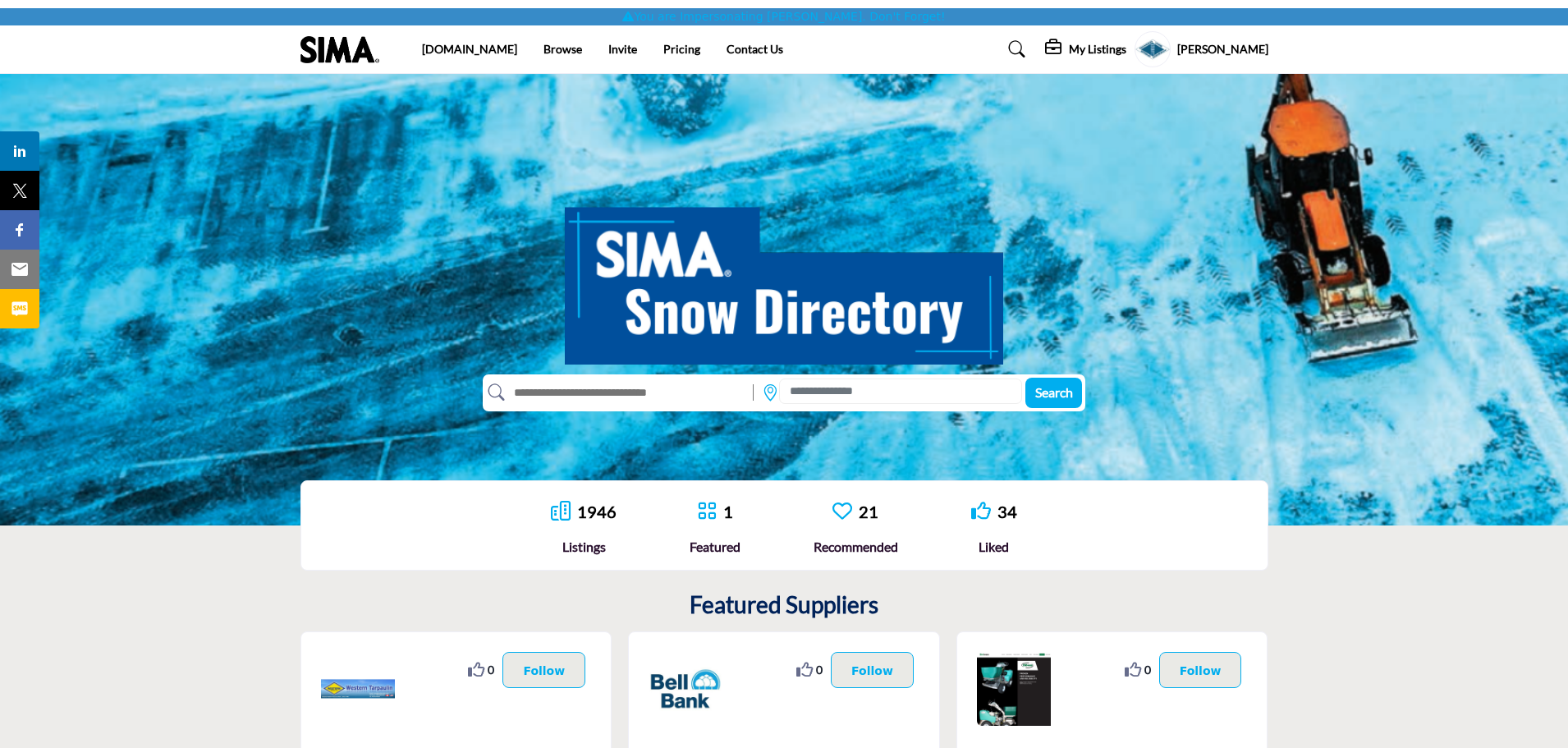
click at [701, 20] on div "You are Impersonating [PERSON_NAME]. Don't Forget!" at bounding box center [784, 16] width 1568 height 17
click at [1251, 44] on h5 "[PERSON_NAME]" at bounding box center [1223, 48] width 91 height 17
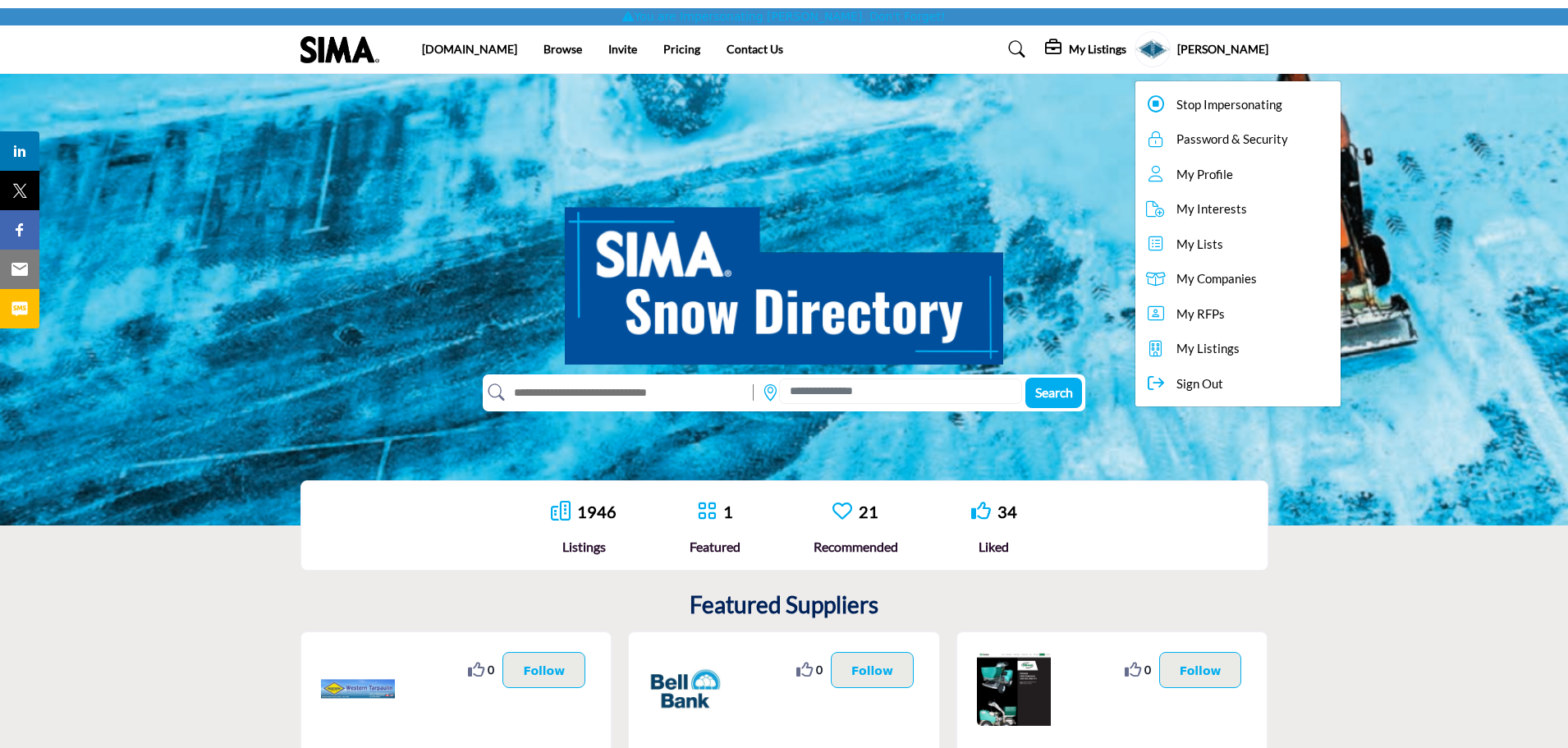
click at [1191, 391] on span "Sign Out" at bounding box center [1199, 383] width 46 height 19
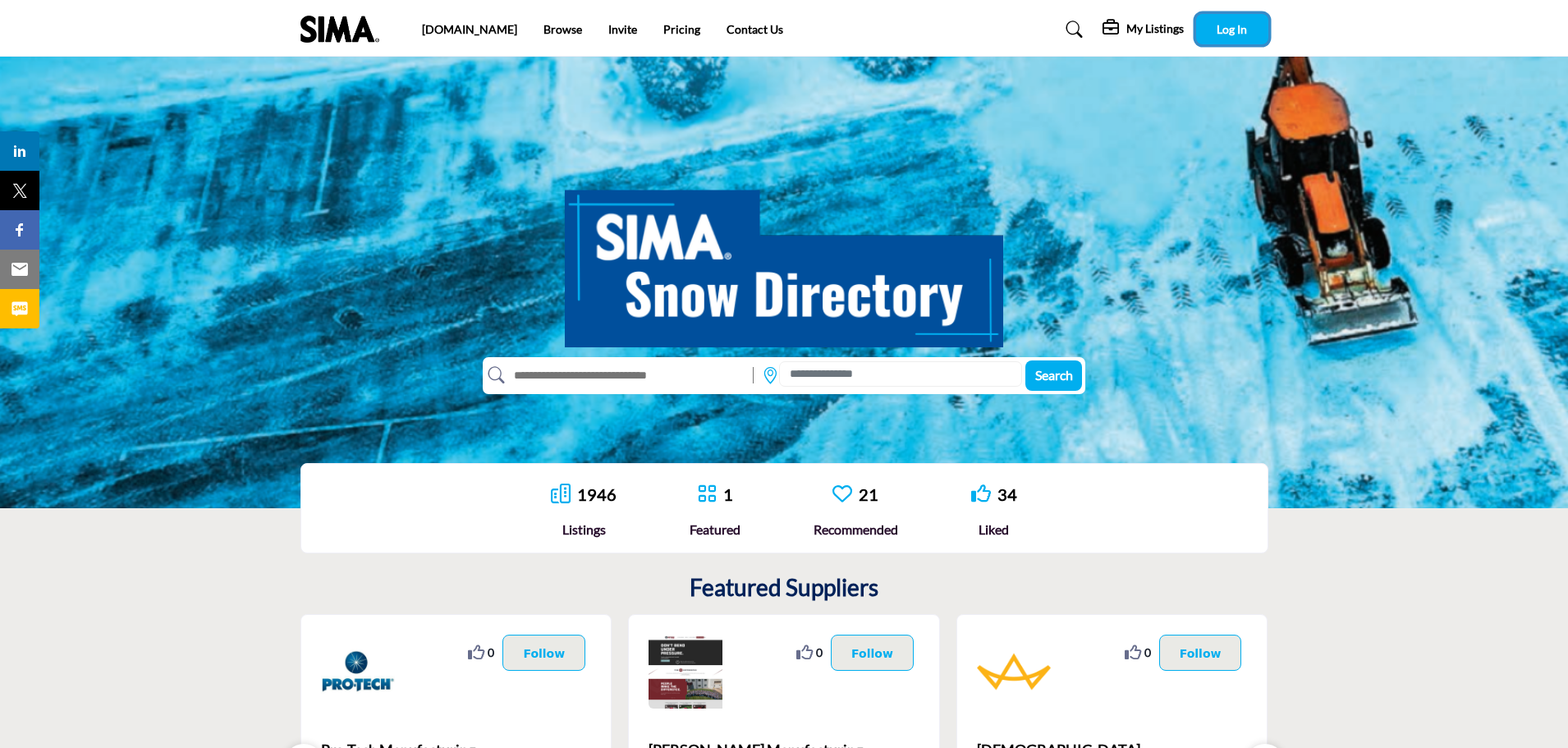
click at [1234, 44] on button "Log In" at bounding box center [1232, 29] width 72 height 31
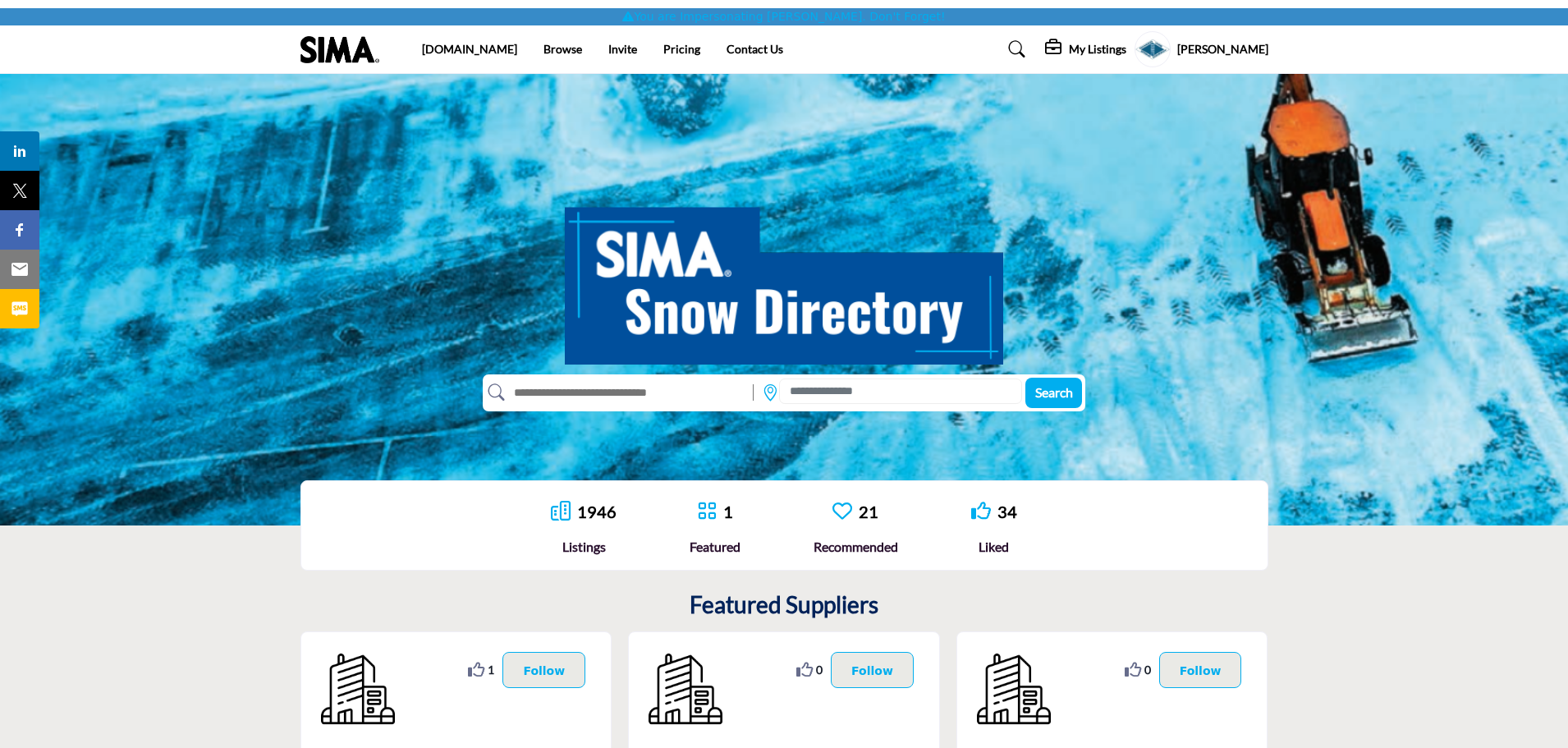
click at [1193, 47] on h5 "[PERSON_NAME]" at bounding box center [1223, 48] width 91 height 17
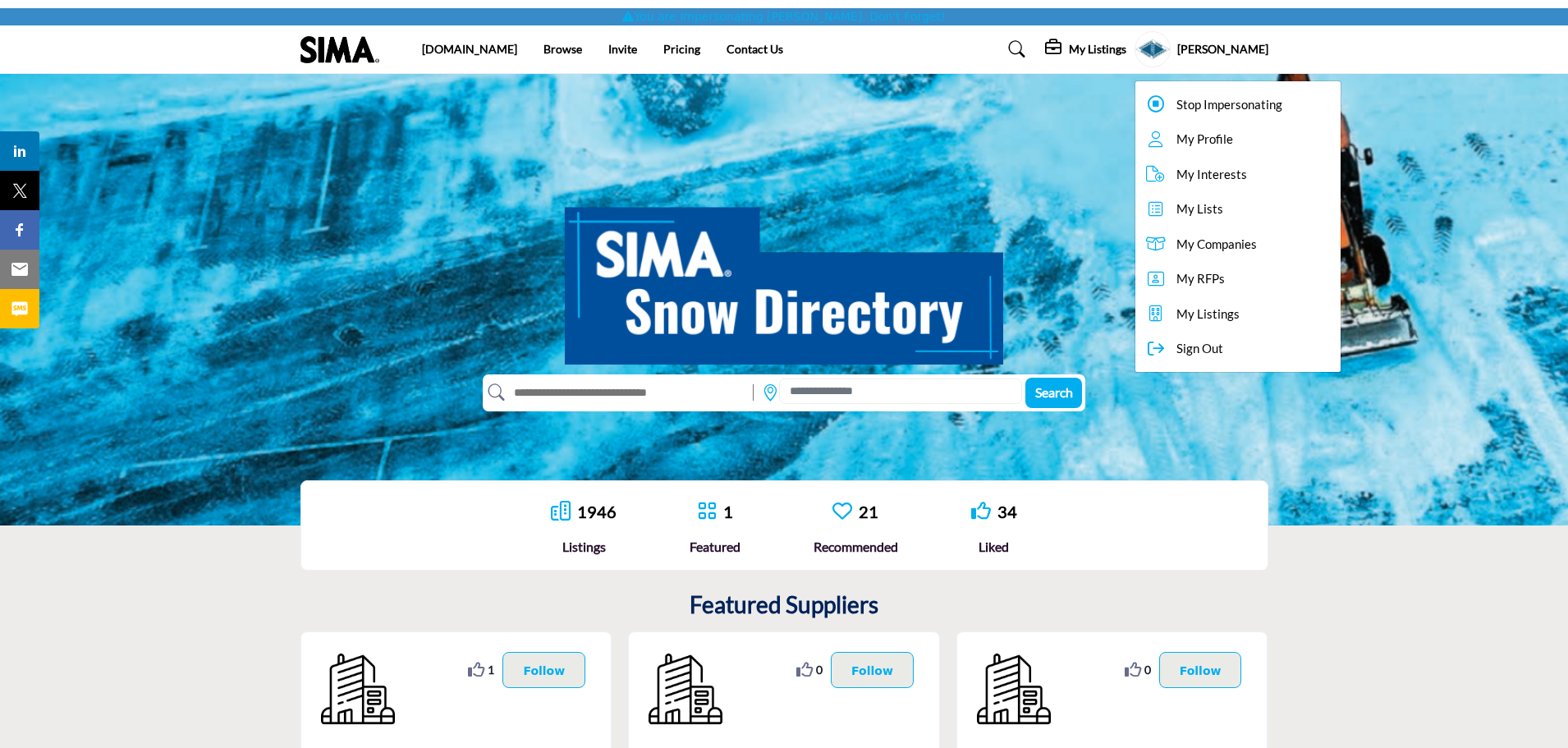
click at [1207, 107] on span "Stop Impersonating" at bounding box center [1229, 104] width 106 height 19
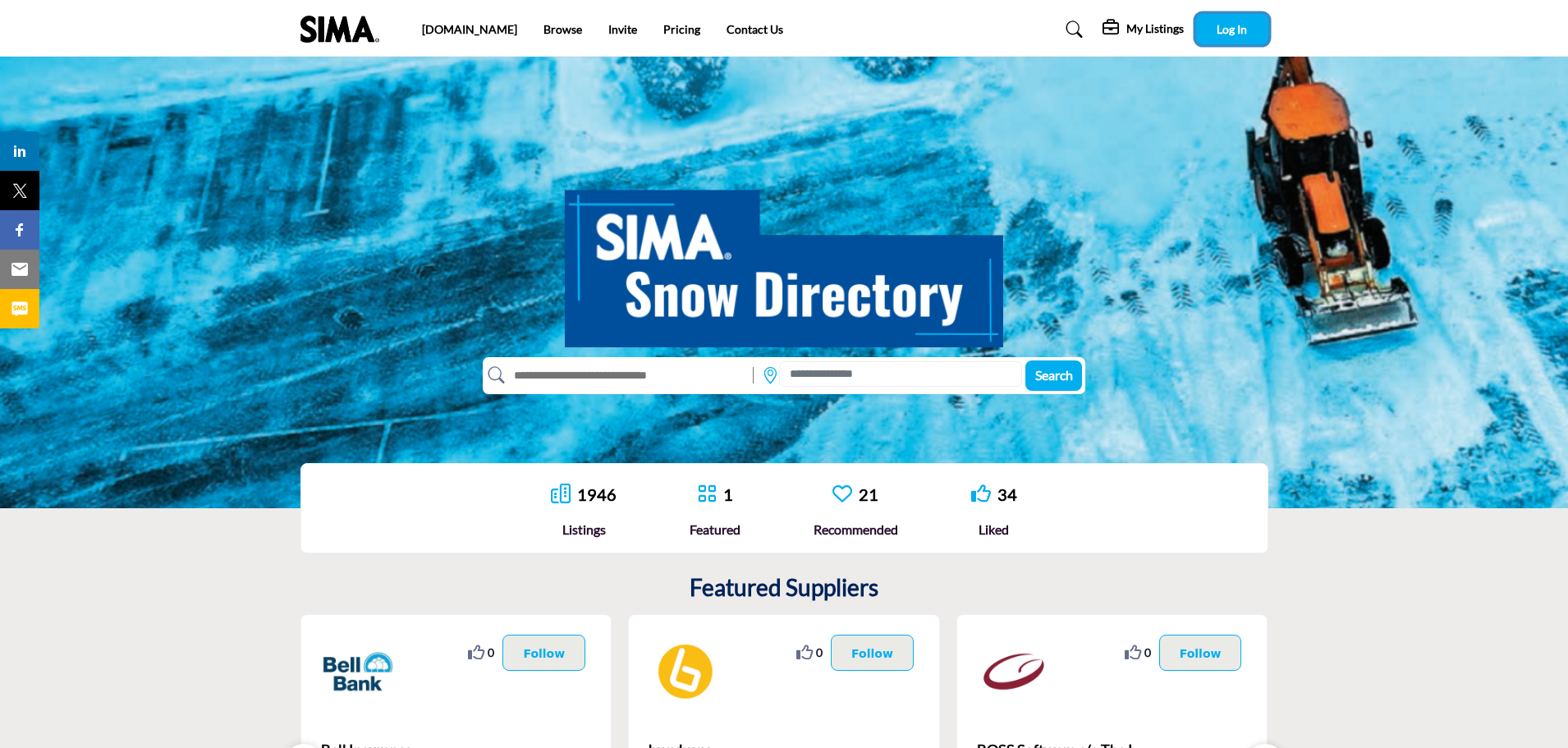
click at [1228, 34] on span "Log In" at bounding box center [1232, 29] width 31 height 14
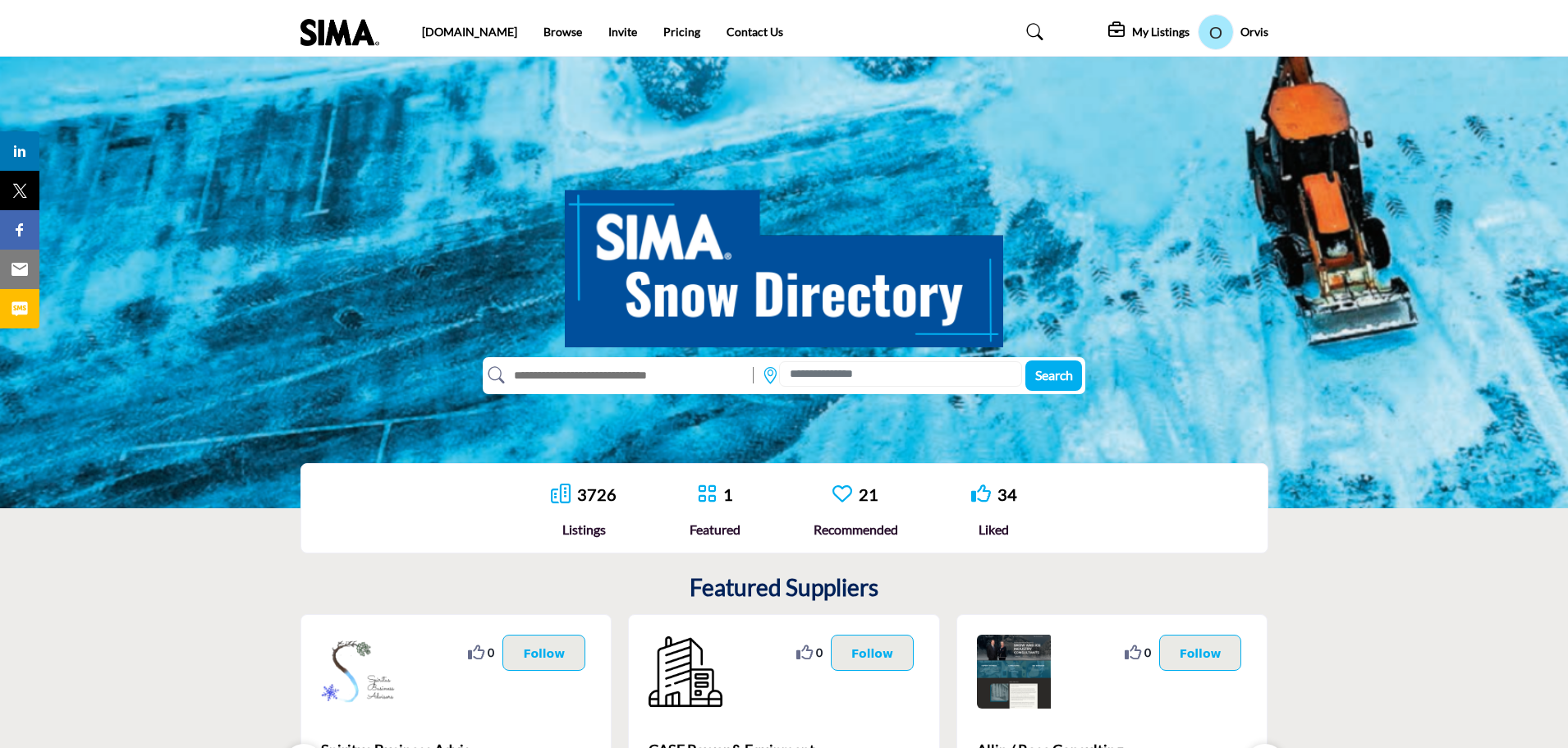
click at [1265, 32] on h5 "Orvis" at bounding box center [1254, 32] width 28 height 17
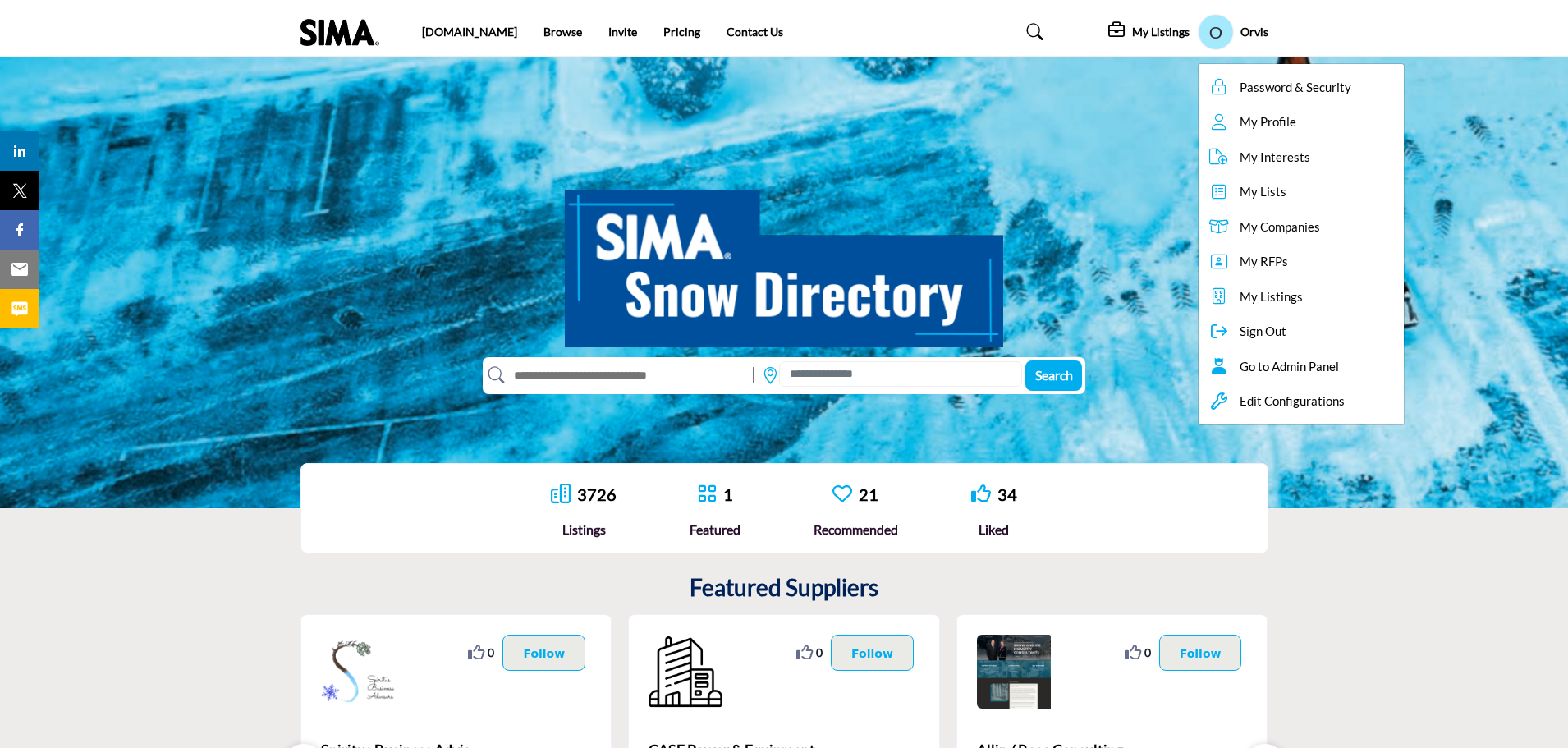
drag, startPoint x: 1446, startPoint y: 498, endPoint x: 1482, endPoint y: 490, distance: 36.9
click at [1446, 498] on div "3726 Listings 1 Featured" at bounding box center [784, 509] width 1568 height 123
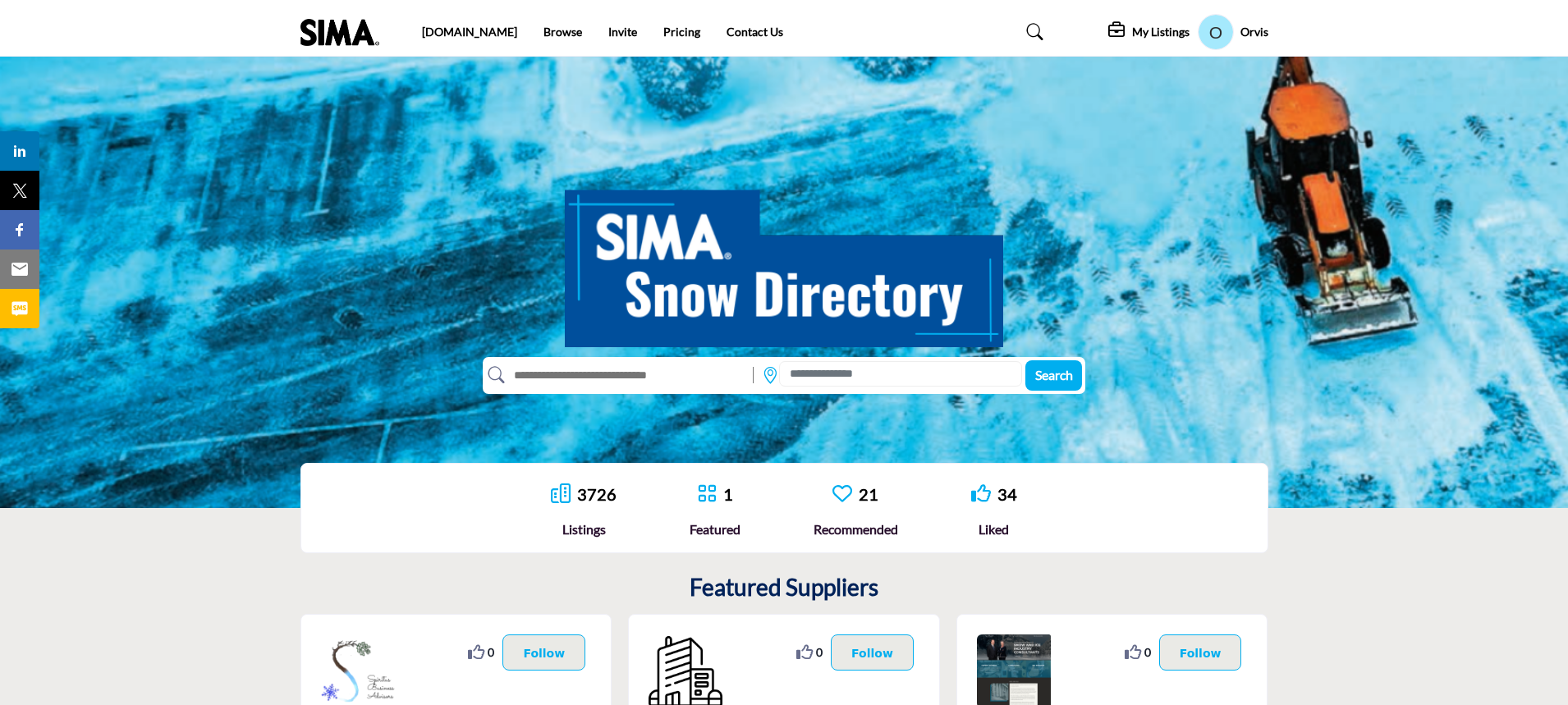
click at [618, 376] on input "text" at bounding box center [624, 375] width 240 height 27
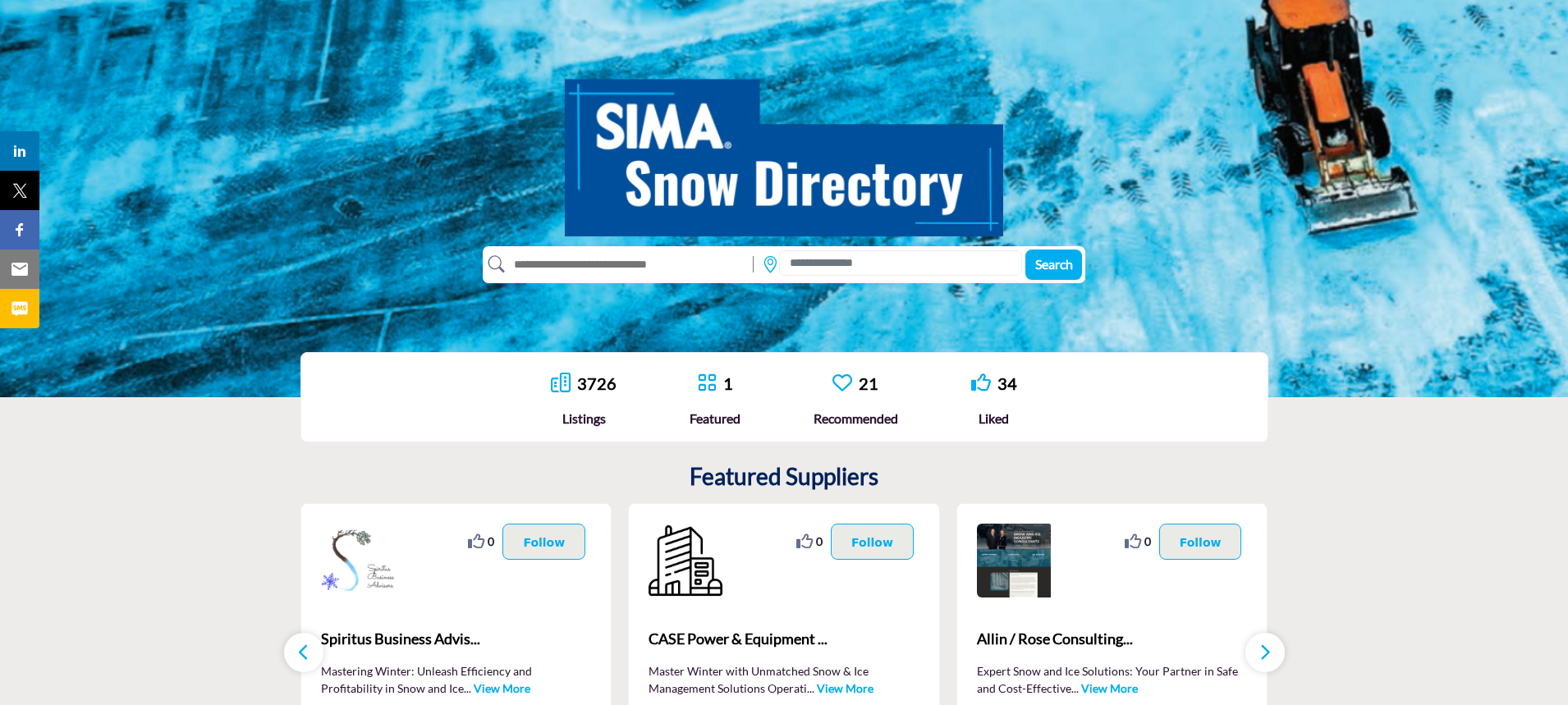
scroll to position [246, 0]
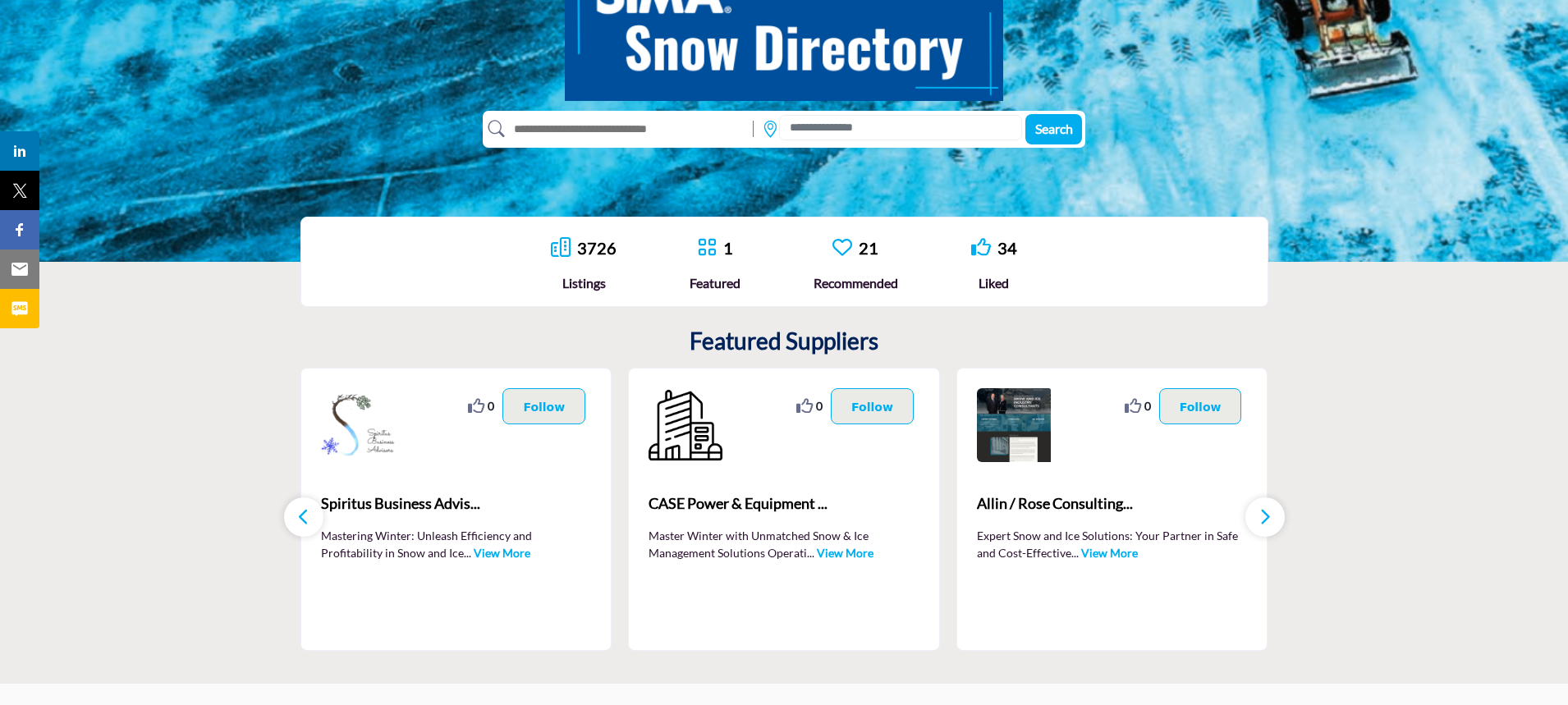
drag, startPoint x: 448, startPoint y: 558, endPoint x: 494, endPoint y: 561, distance: 46.1
click at [474, 558] on link "View More" at bounding box center [502, 553] width 56 height 14
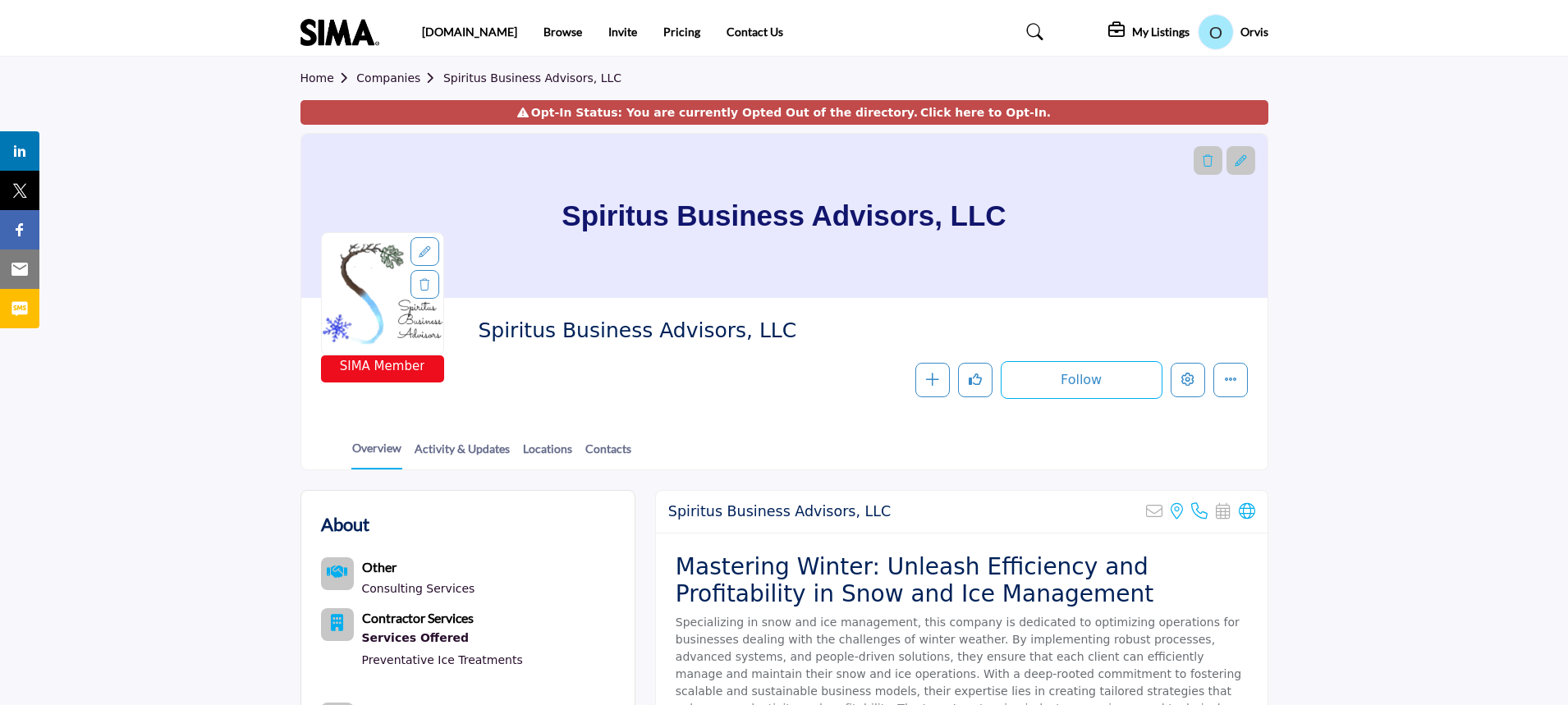
drag, startPoint x: 314, startPoint y: 75, endPoint x: 358, endPoint y: 86, distance: 45.4
click at [314, 75] on link "Home" at bounding box center [328, 77] width 56 height 13
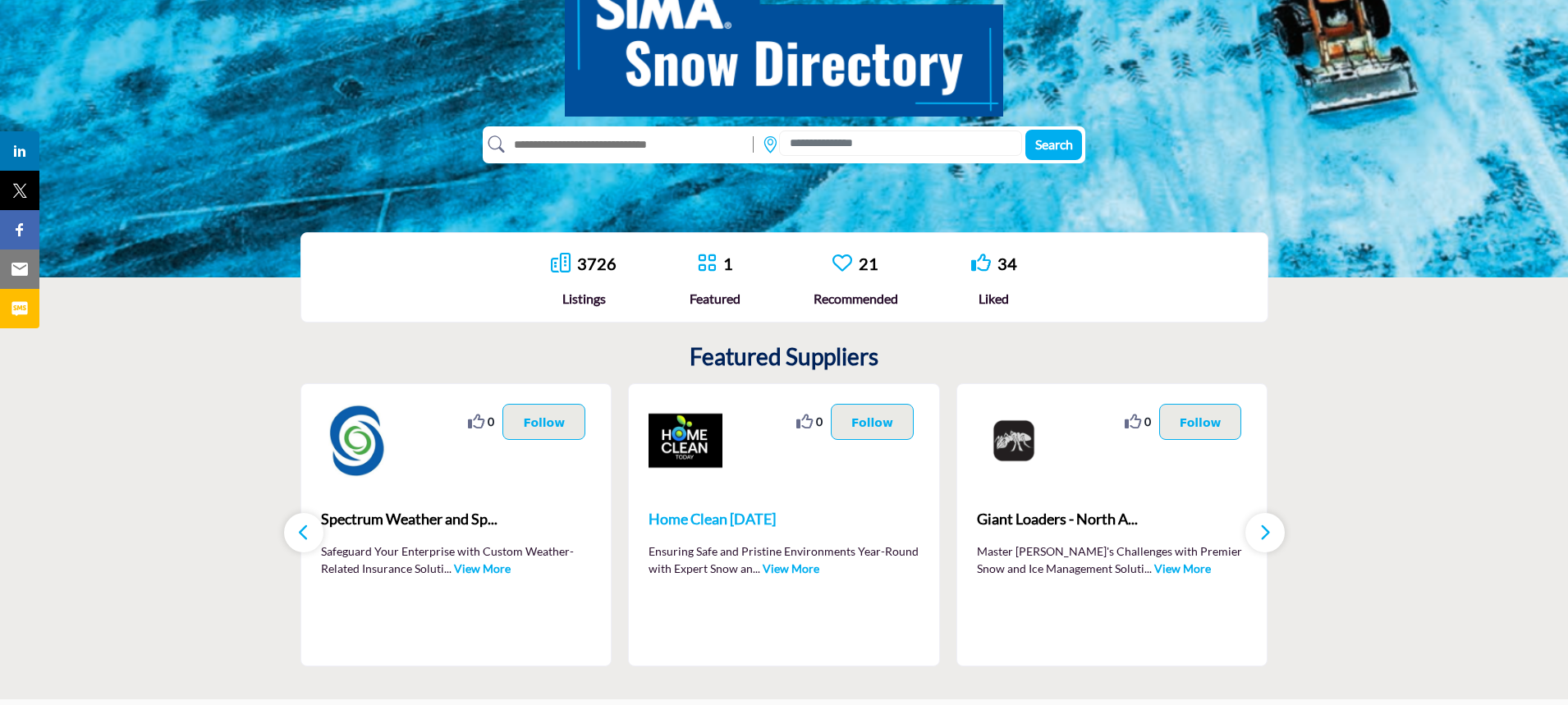
scroll to position [246, 0]
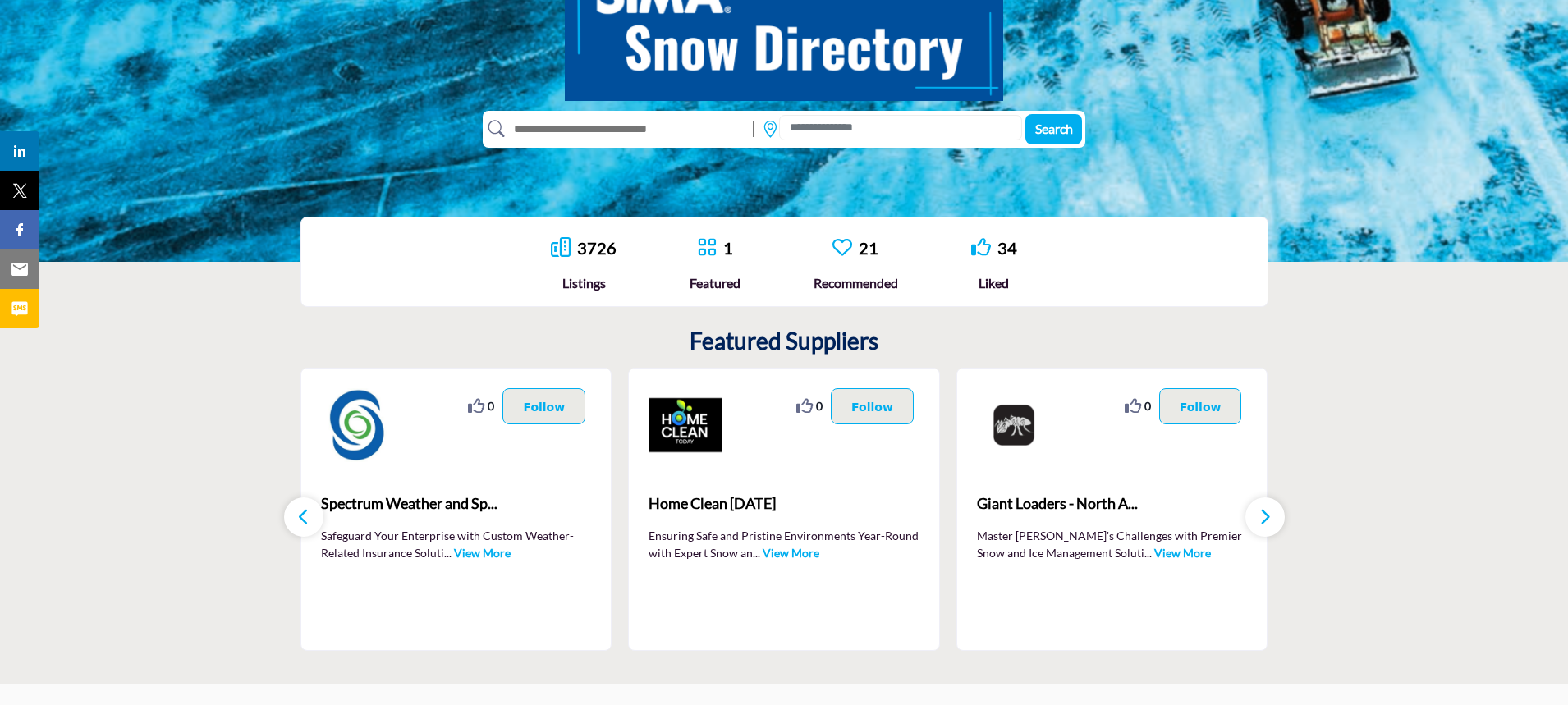
click at [482, 551] on link "View More" at bounding box center [482, 553] width 56 height 14
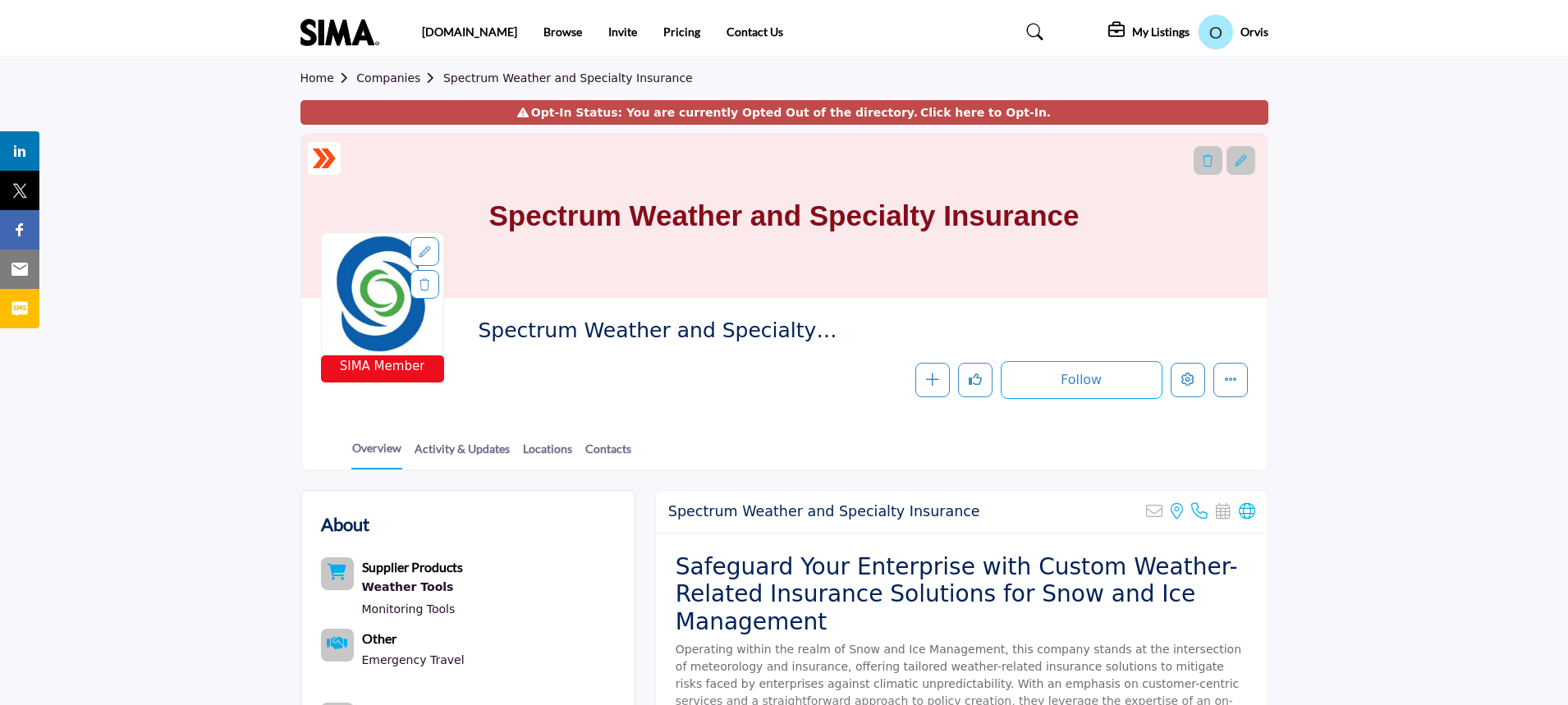
click at [323, 82] on link "Home" at bounding box center [328, 77] width 56 height 13
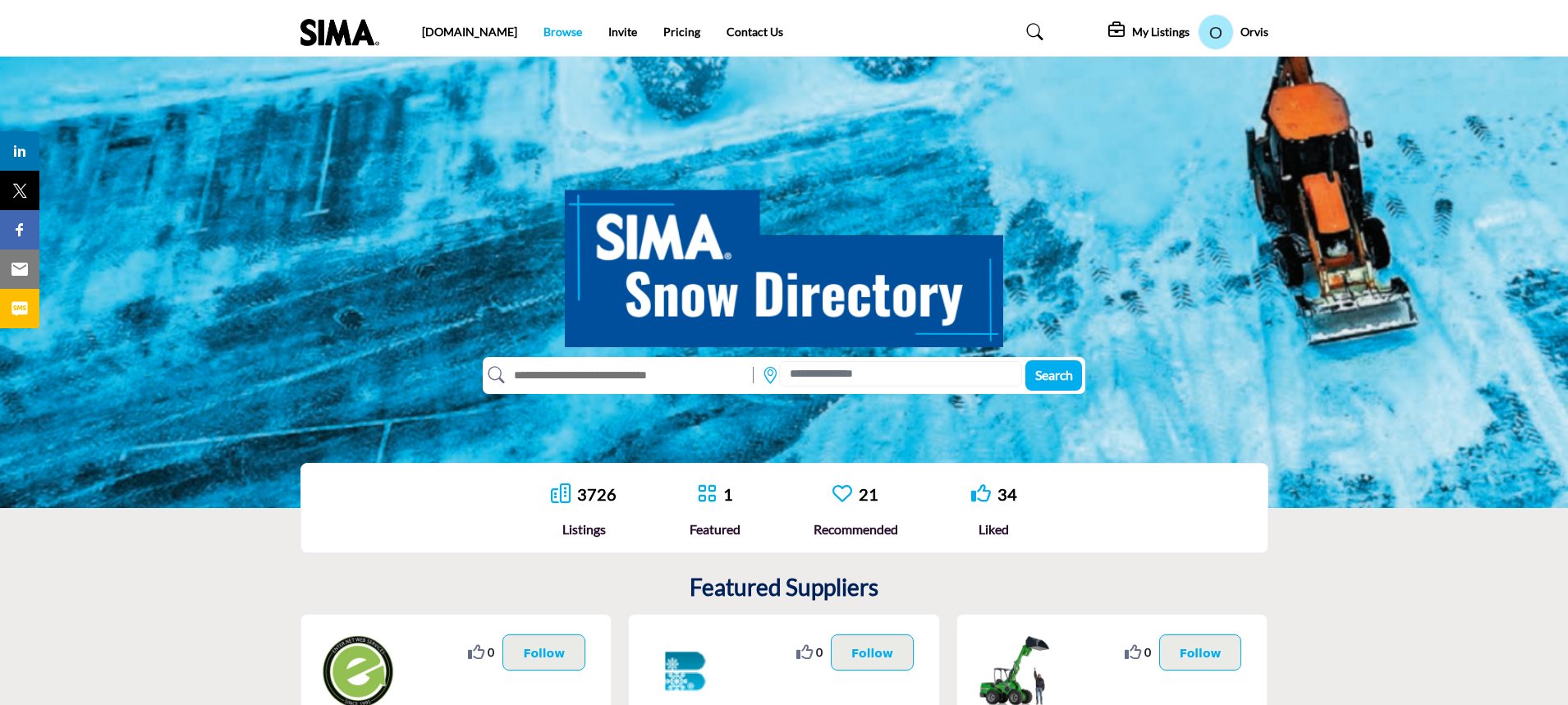
click at [543, 37] on link "Browse" at bounding box center [562, 32] width 39 height 14
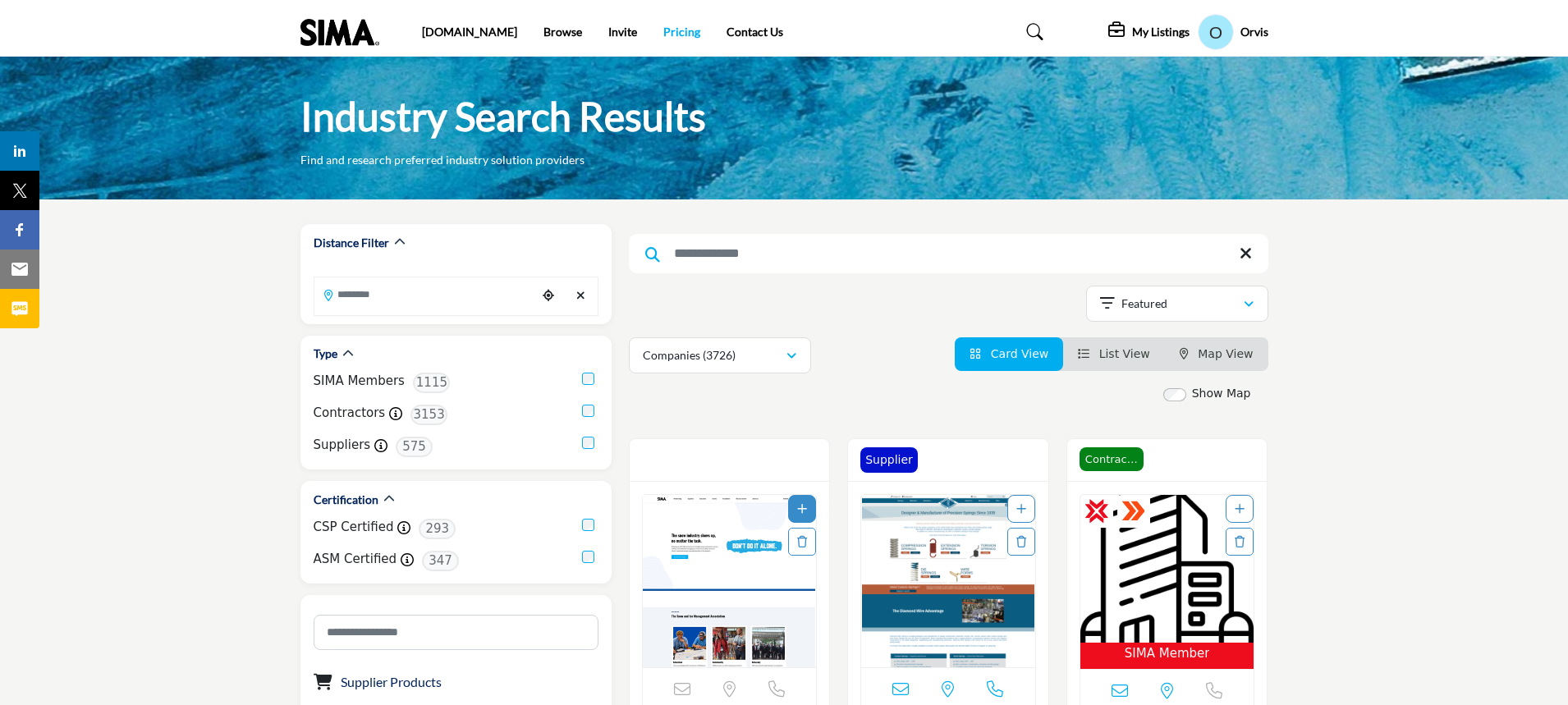
click at [664, 39] on link "Pricing" at bounding box center [682, 32] width 37 height 14
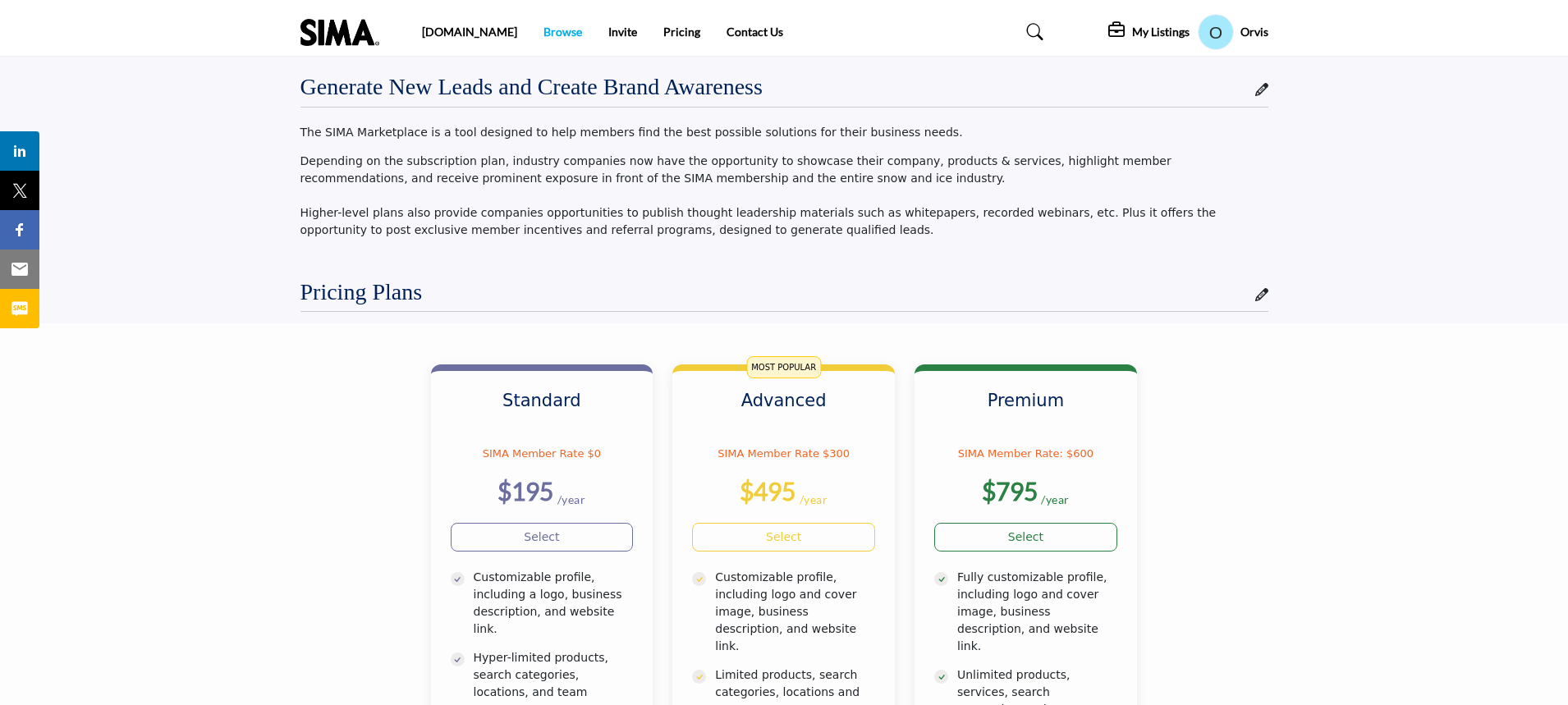
click at [543, 39] on link "Browse" at bounding box center [562, 32] width 39 height 14
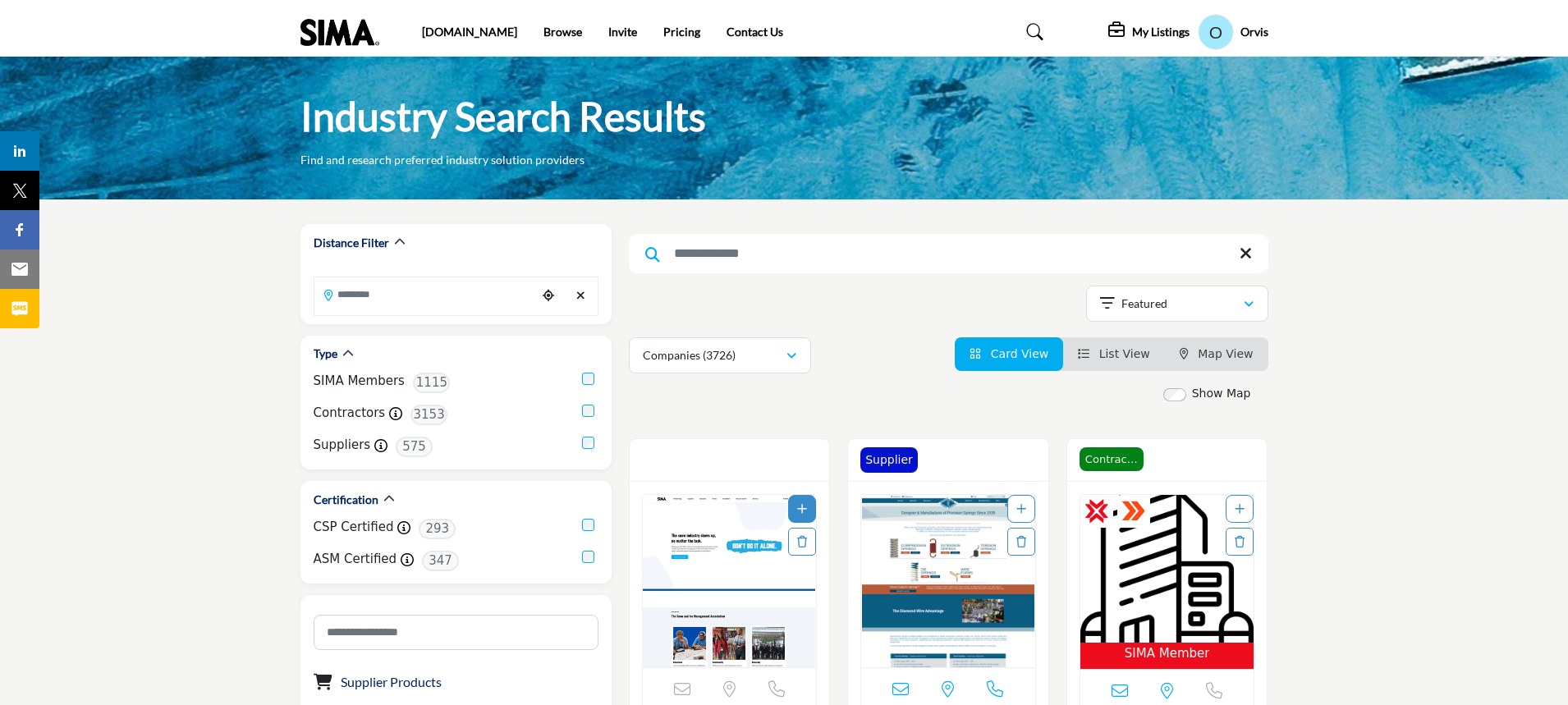
scroll to position [82, 0]
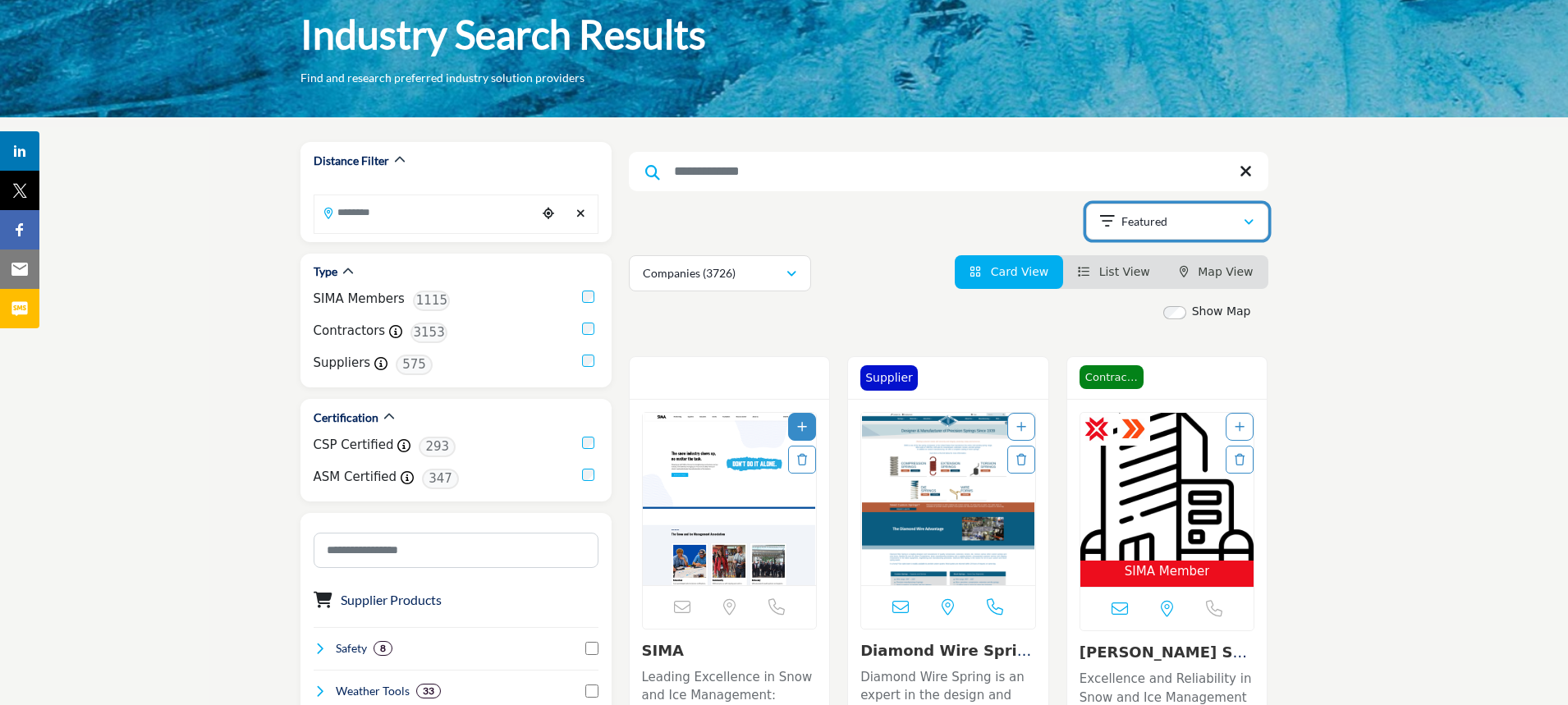
click at [1185, 223] on div "Featured" at bounding box center [1171, 221] width 142 height 20
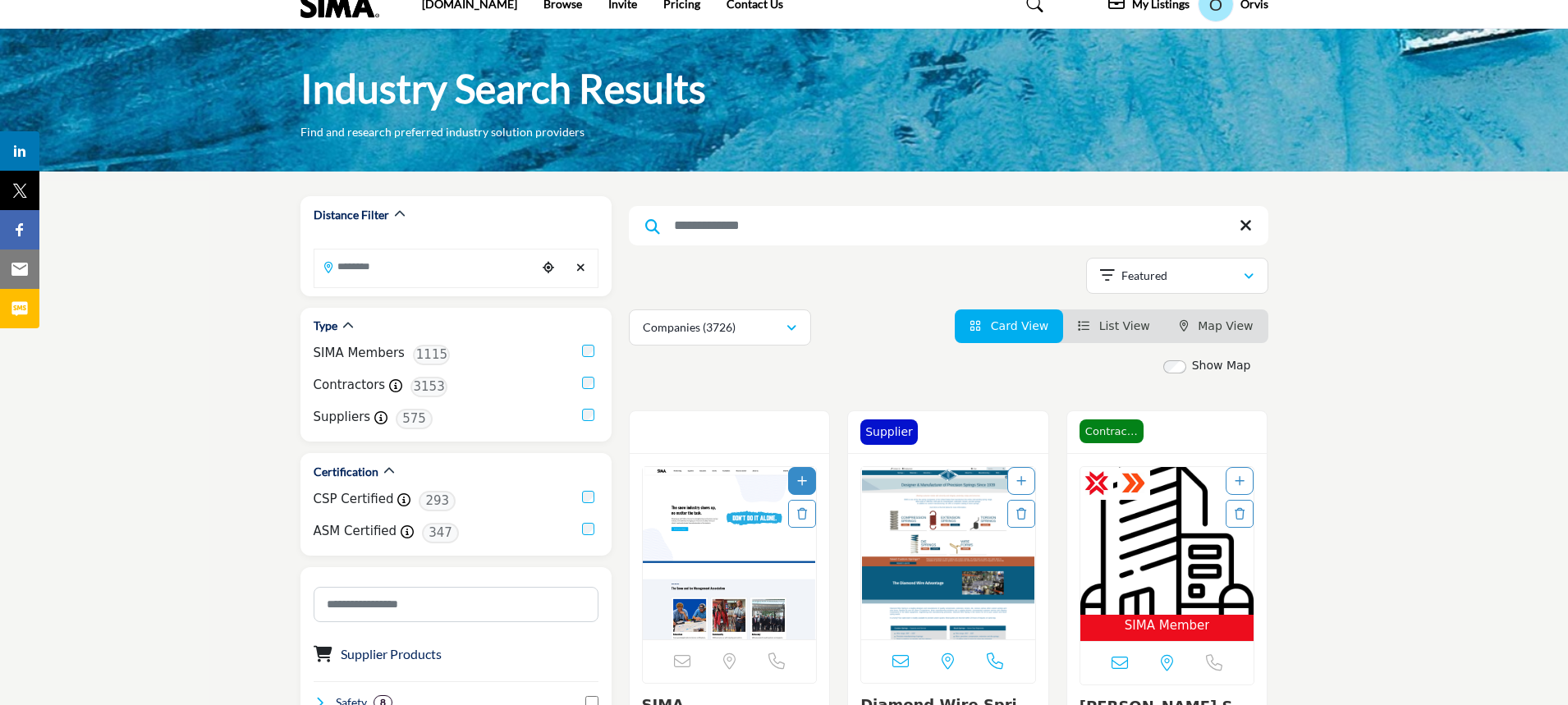
scroll to position [0, 0]
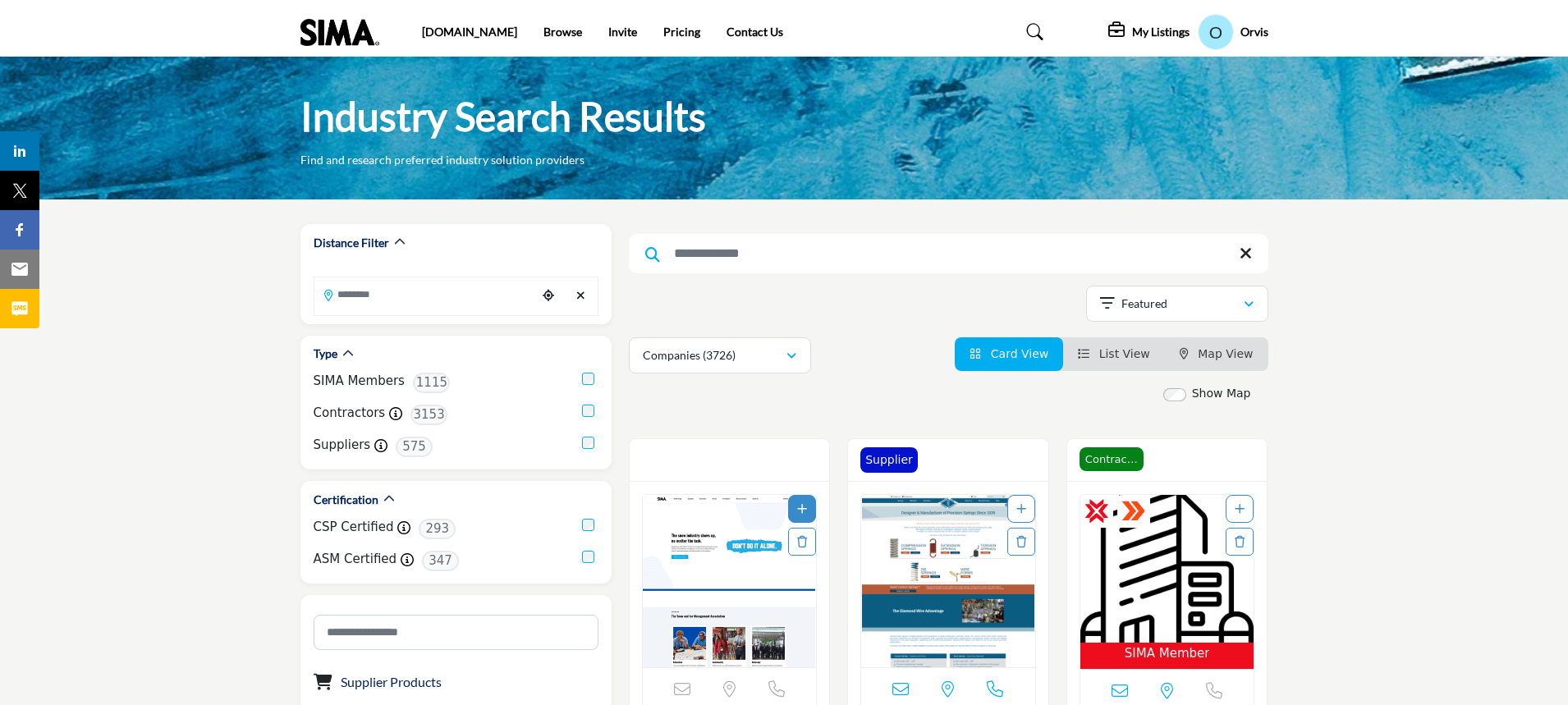
click at [664, 41] on li "Pricing" at bounding box center [682, 32] width 37 height 18
click at [664, 31] on link "Pricing" at bounding box center [682, 32] width 37 height 14
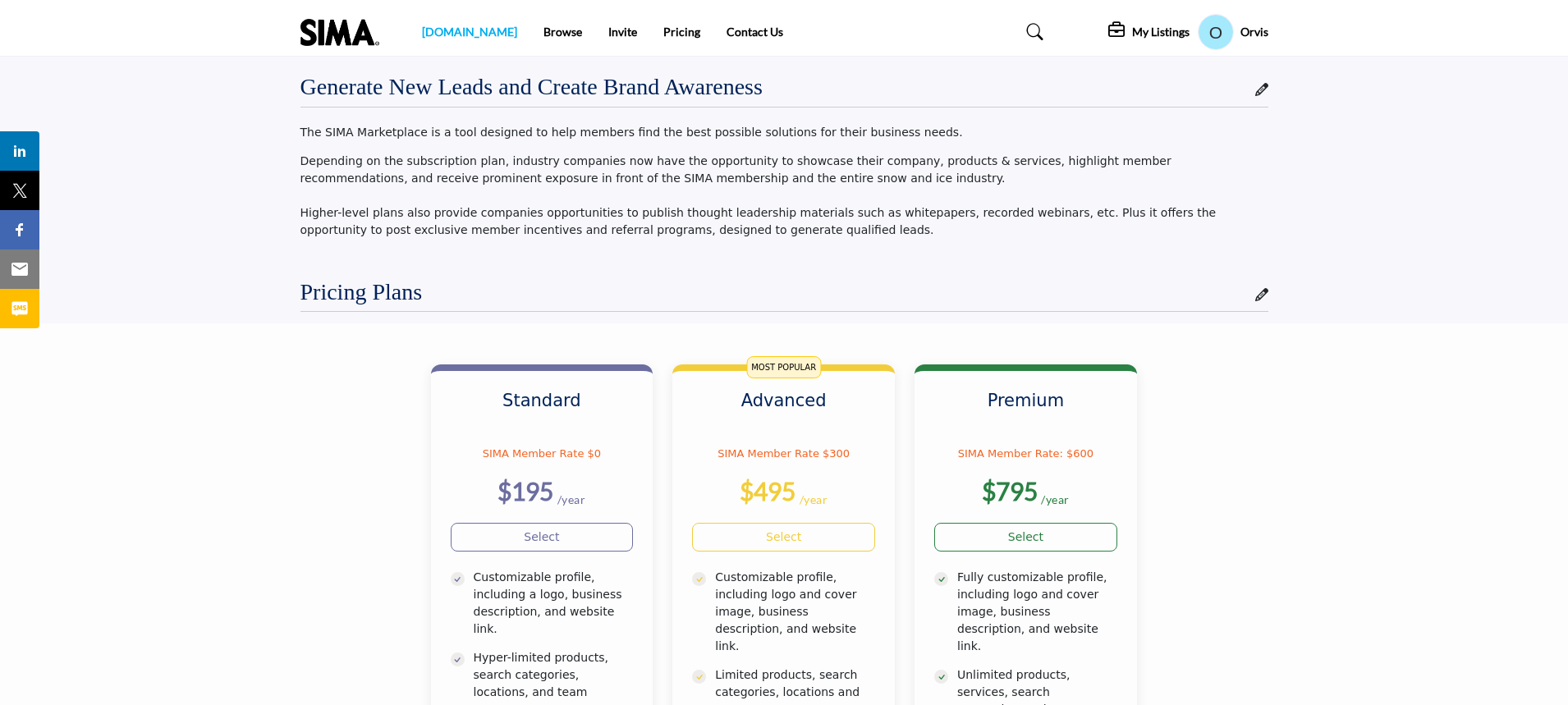
click at [461, 31] on link "[DOMAIN_NAME]" at bounding box center [470, 32] width 95 height 14
click at [344, 44] on img at bounding box center [344, 32] width 87 height 27
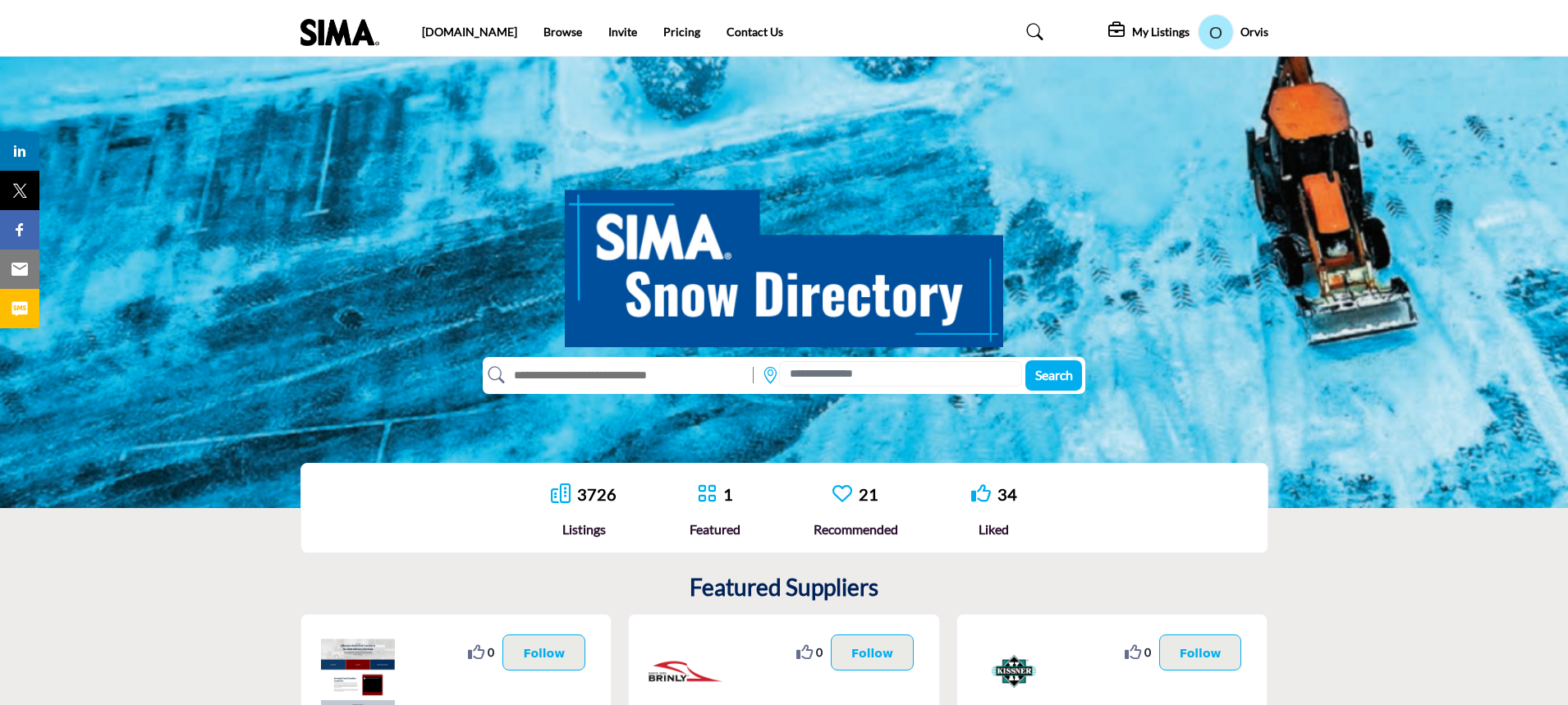
drag, startPoint x: 501, startPoint y: 38, endPoint x: 767, endPoint y: 142, distance: 285.6
click at [543, 38] on link "Browse" at bounding box center [562, 32] width 39 height 14
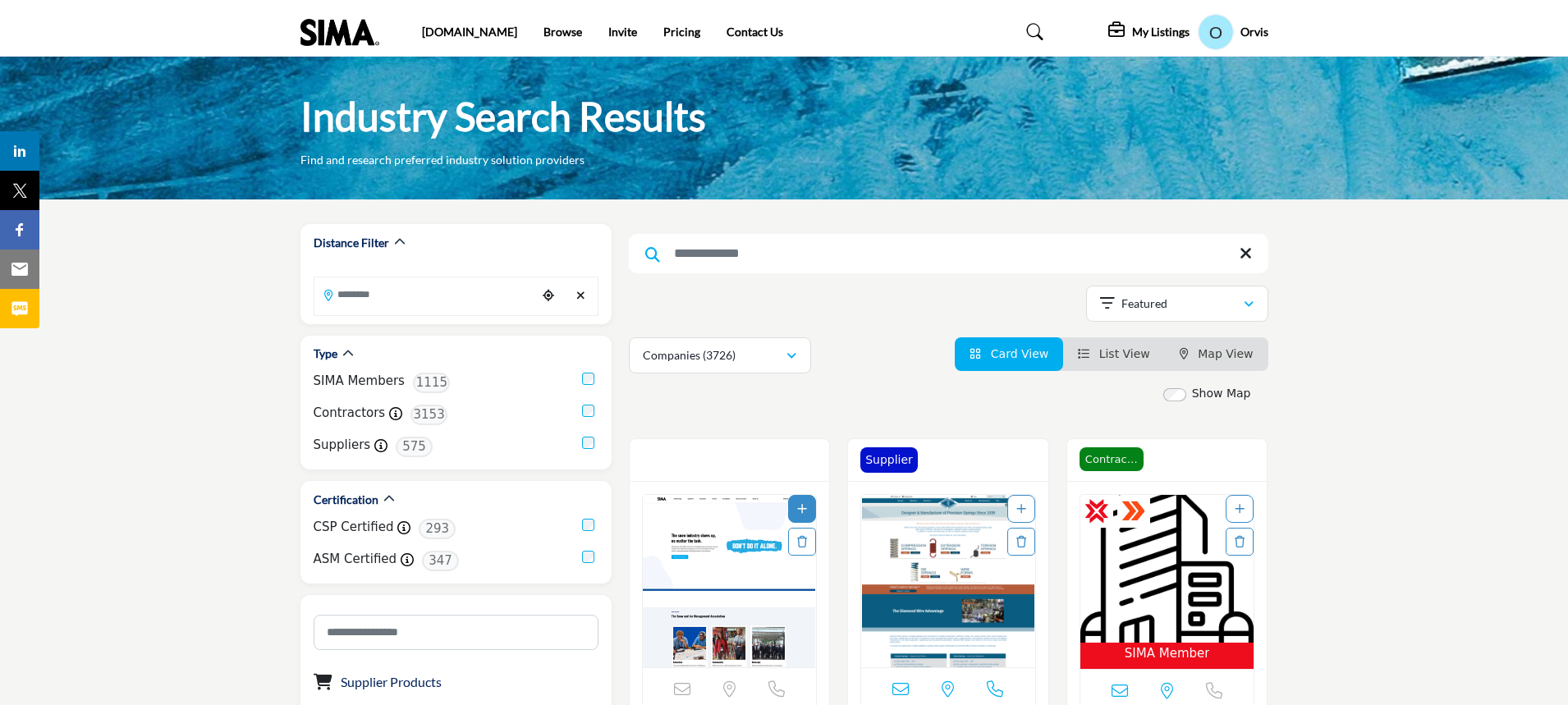
click at [360, 29] on img at bounding box center [344, 32] width 87 height 27
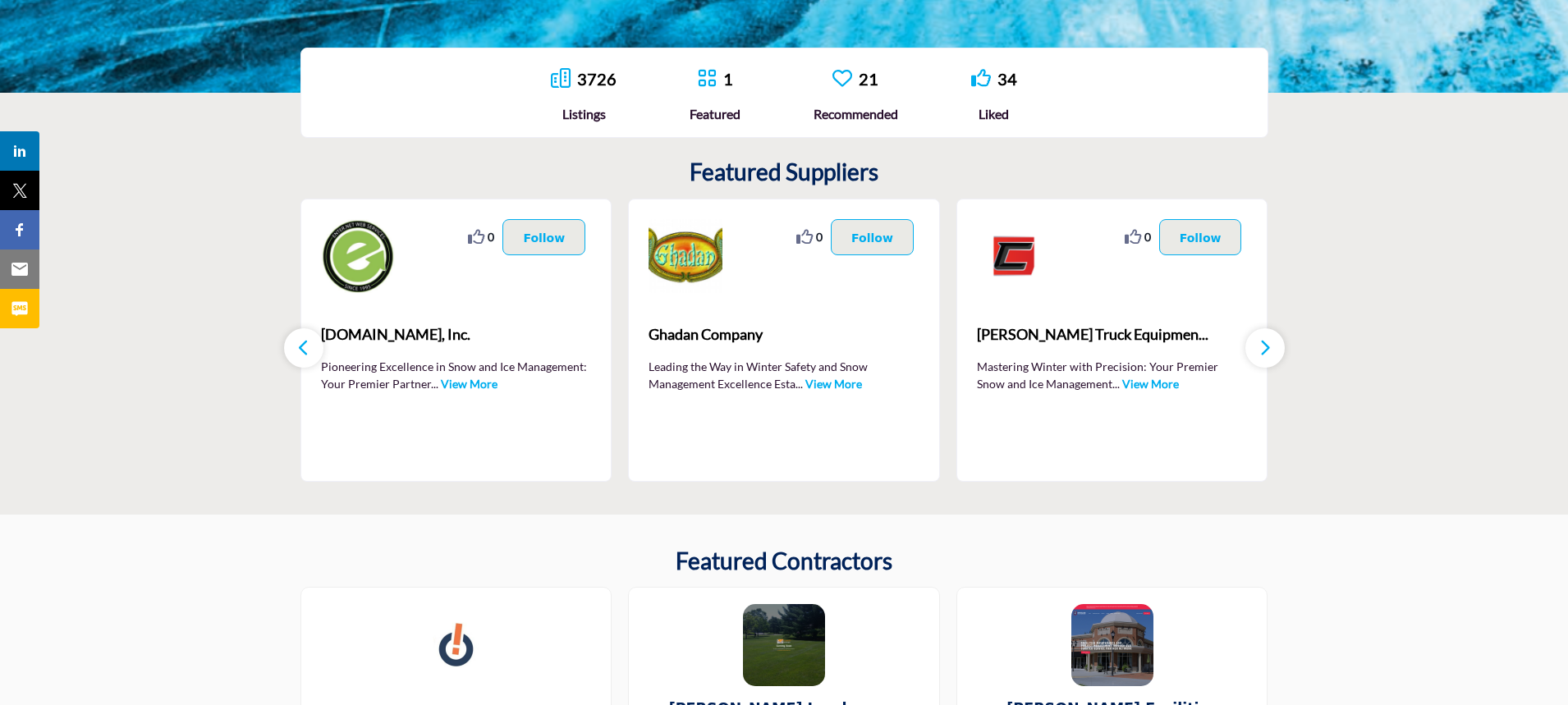
scroll to position [388, 0]
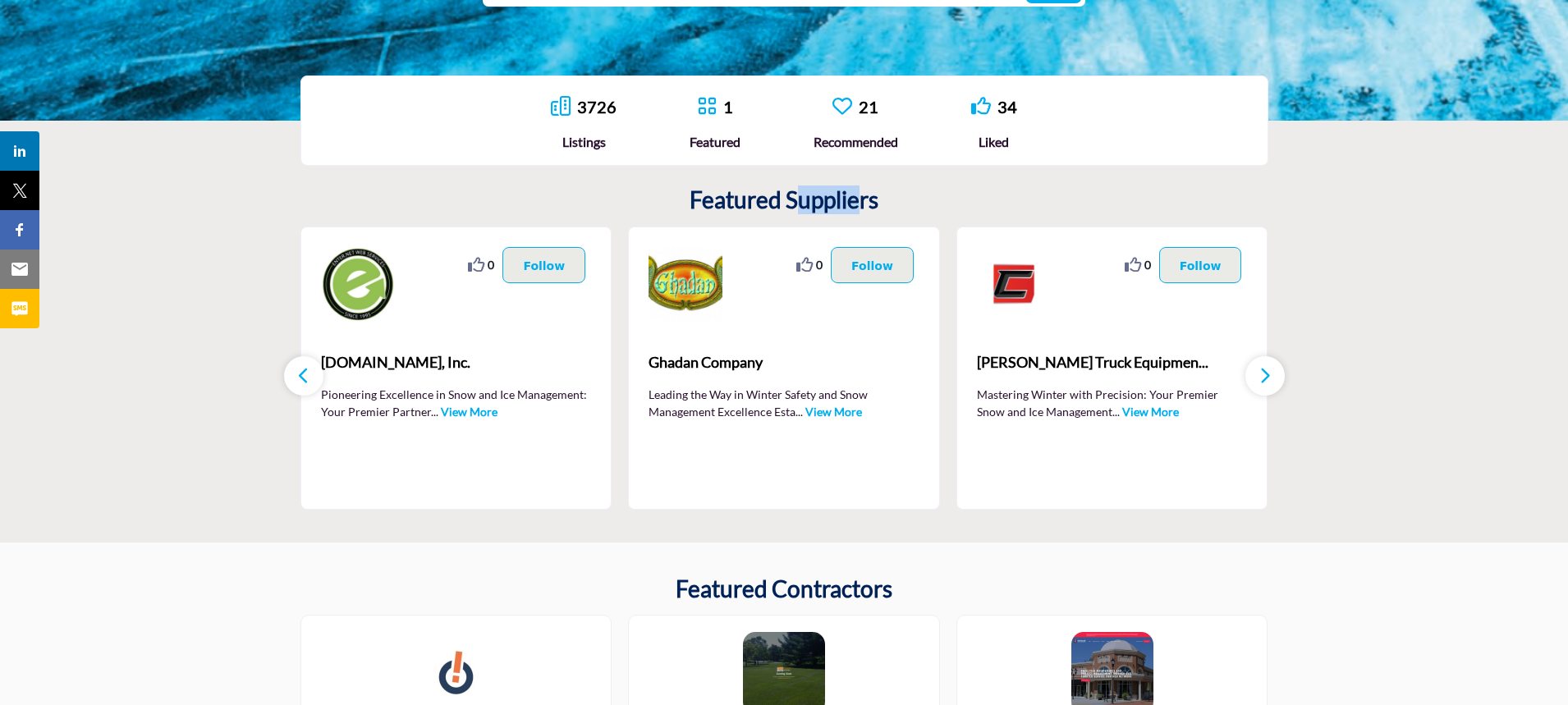
drag, startPoint x: 862, startPoint y: 204, endPoint x: 800, endPoint y: 201, distance: 62.1
click at [800, 201] on h2 "Featured Suppliers" at bounding box center [784, 200] width 189 height 28
